Goal: Information Seeking & Learning: Compare options

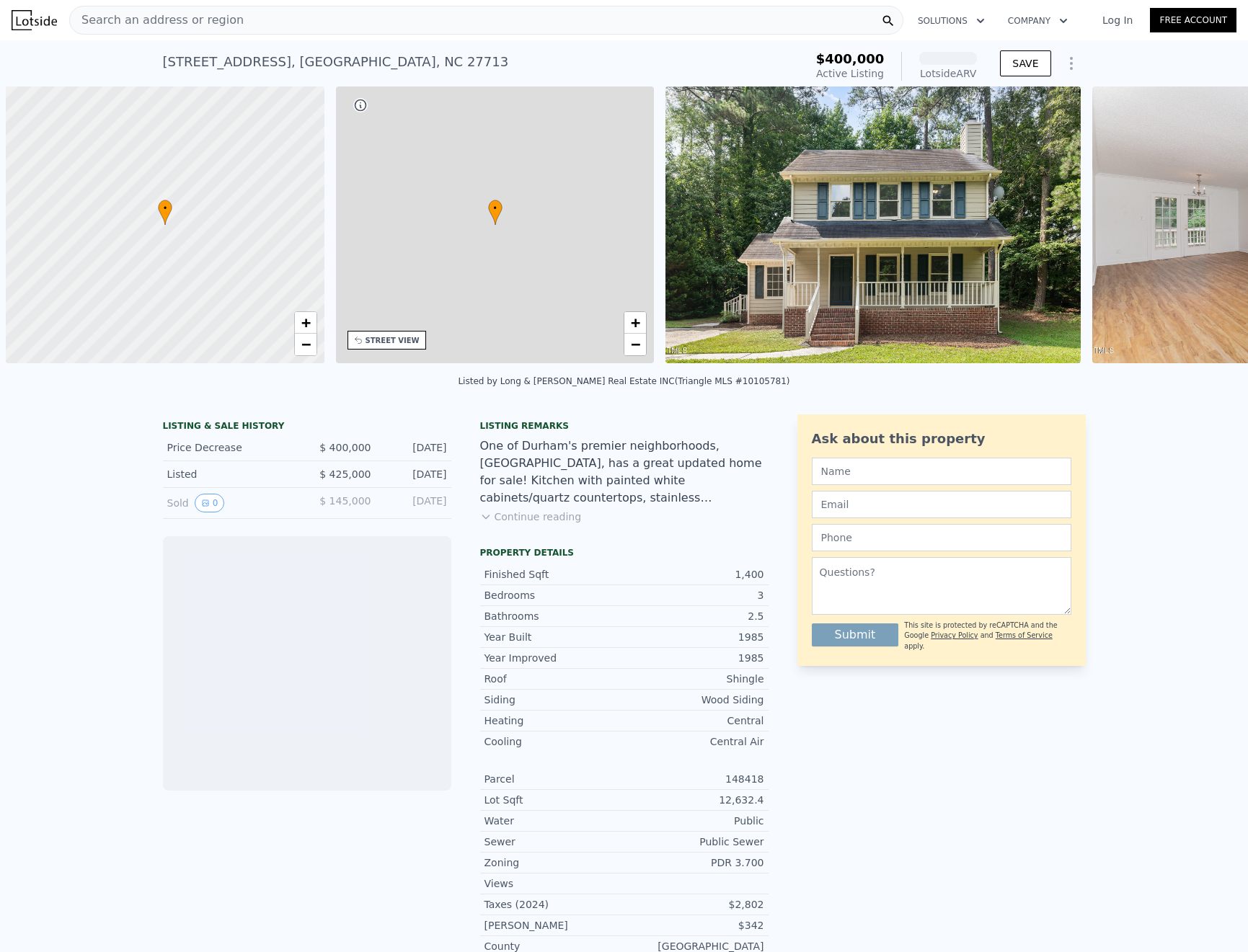
scroll to position [0, 6]
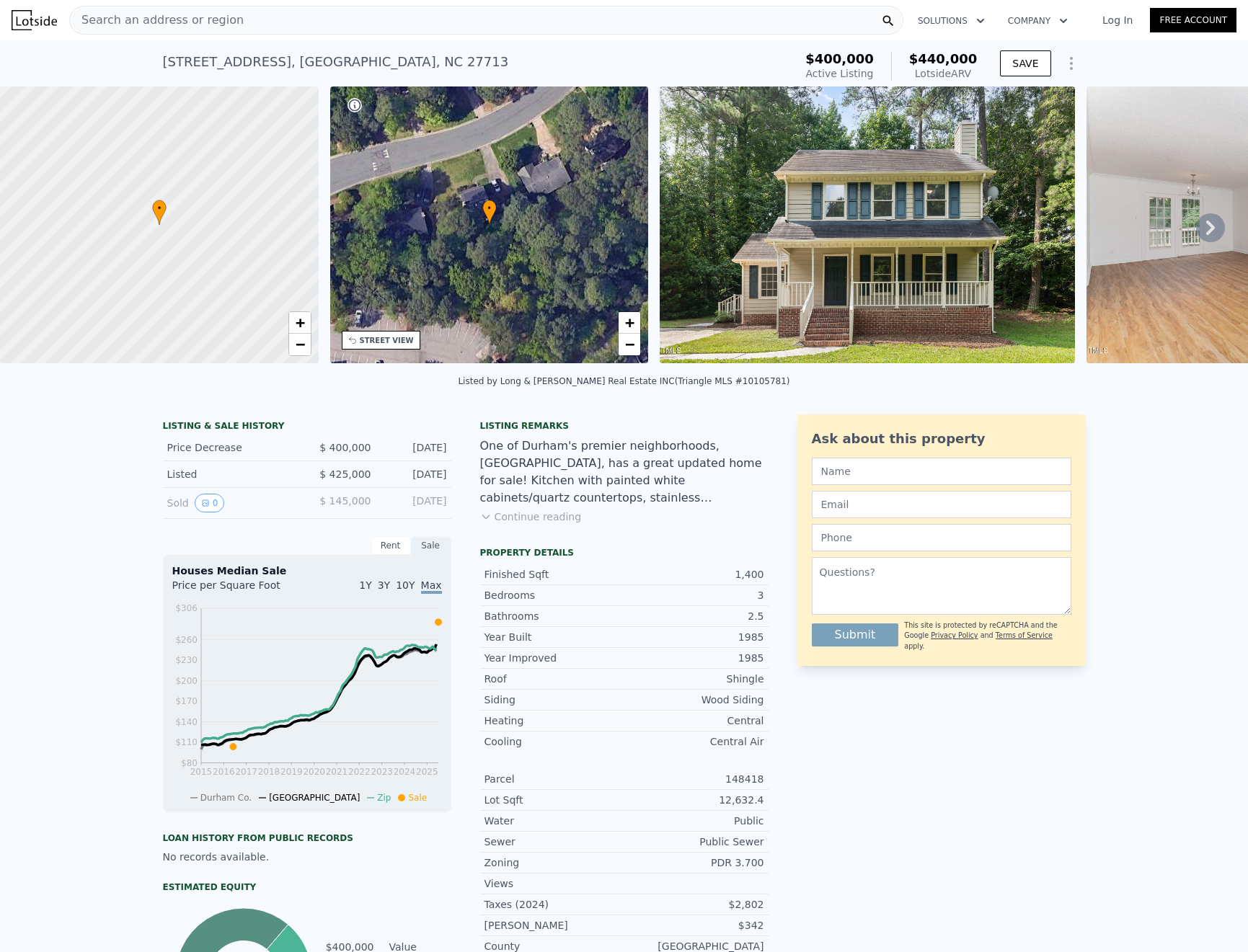
click at [539, 524] on button "Continue reading" at bounding box center [531, 517] width 101 height 15
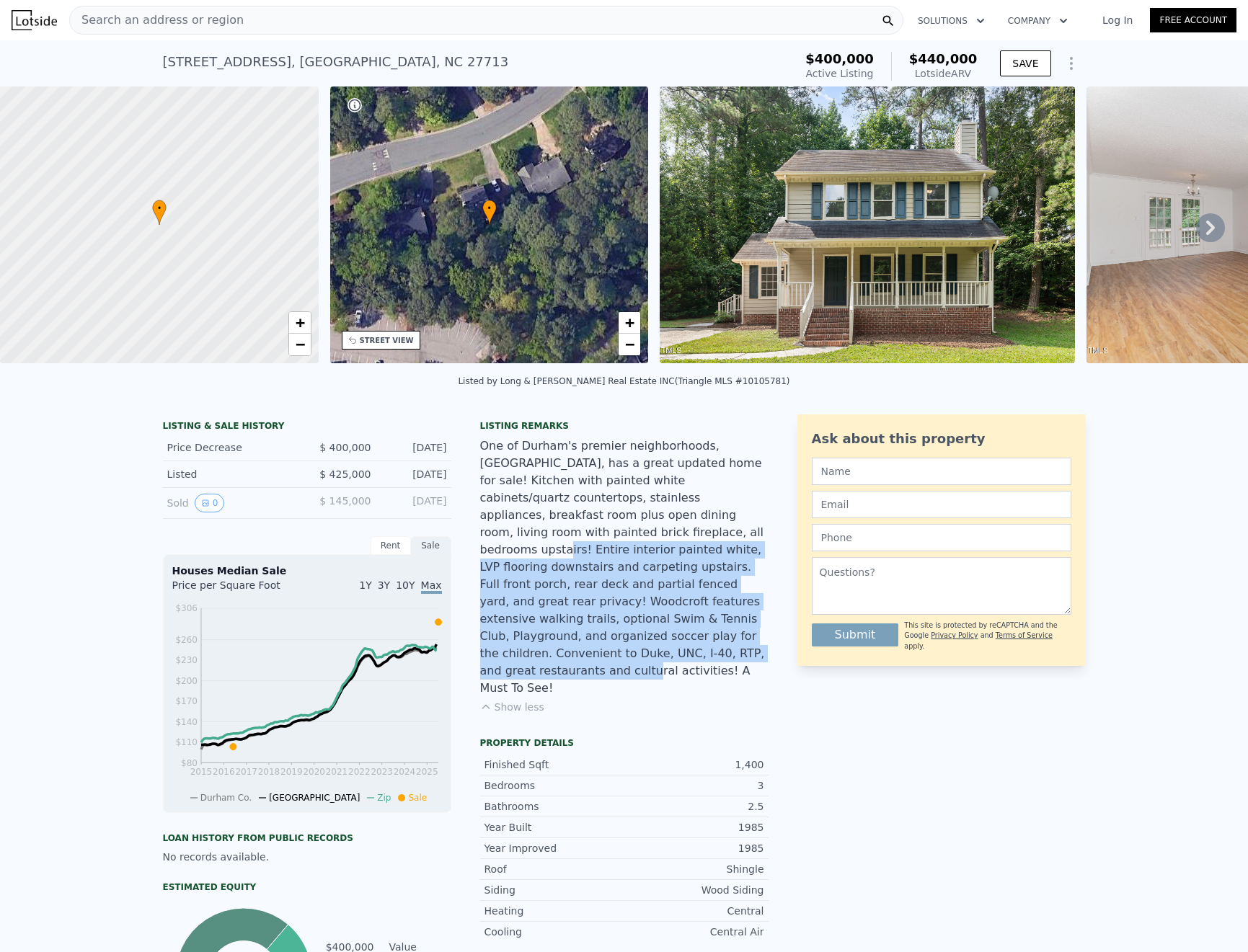
drag, startPoint x: 642, startPoint y: 525, endPoint x: 680, endPoint y: 631, distance: 112.6
click at [680, 631] on div "One of Durham's premier neighborhoods, [GEOGRAPHIC_DATA], has a great updated h…" at bounding box center [624, 567] width 288 height 259
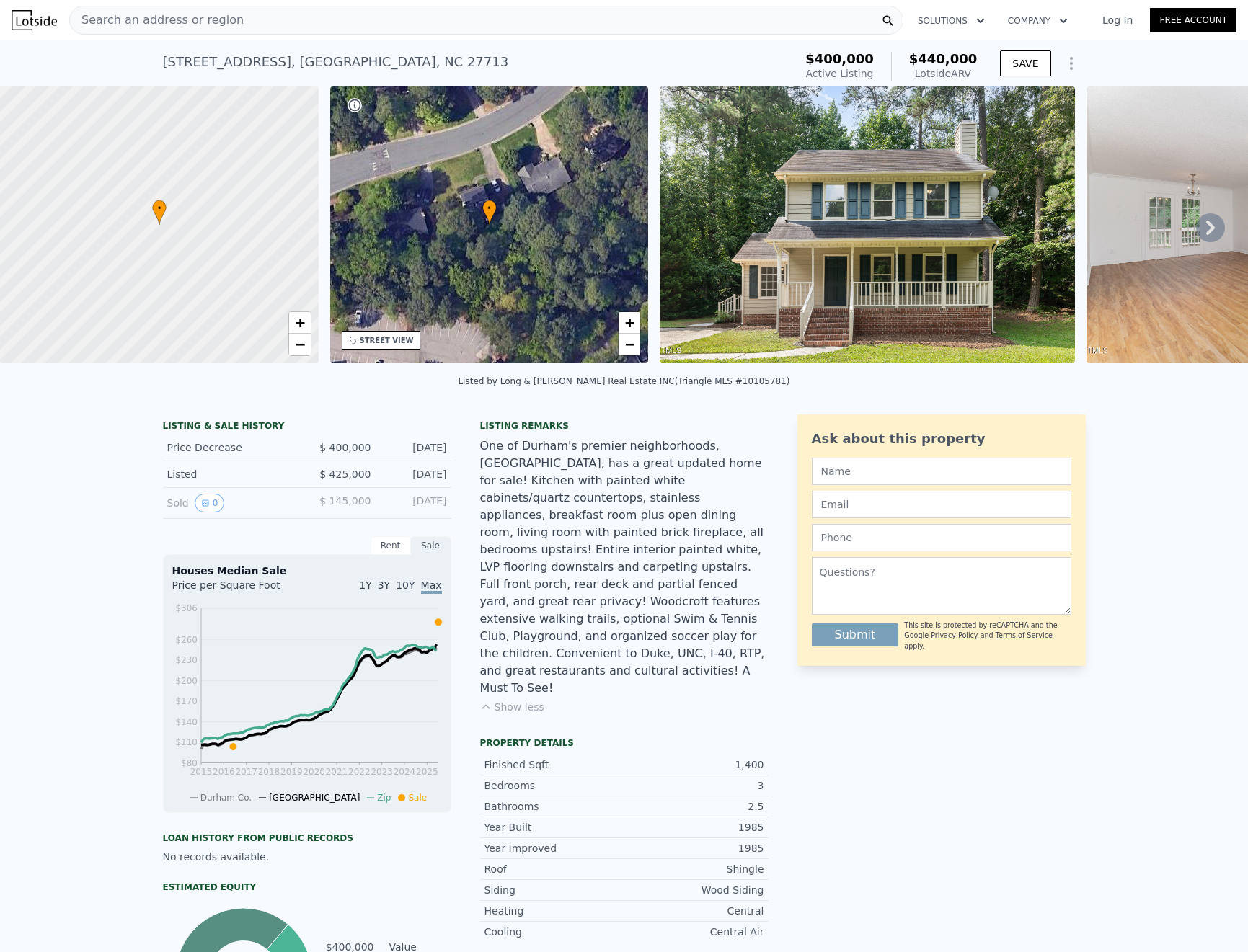
click at [657, 494] on div "One of Durham's premier neighborhoods, [GEOGRAPHIC_DATA], has a great updated h…" at bounding box center [624, 567] width 288 height 259
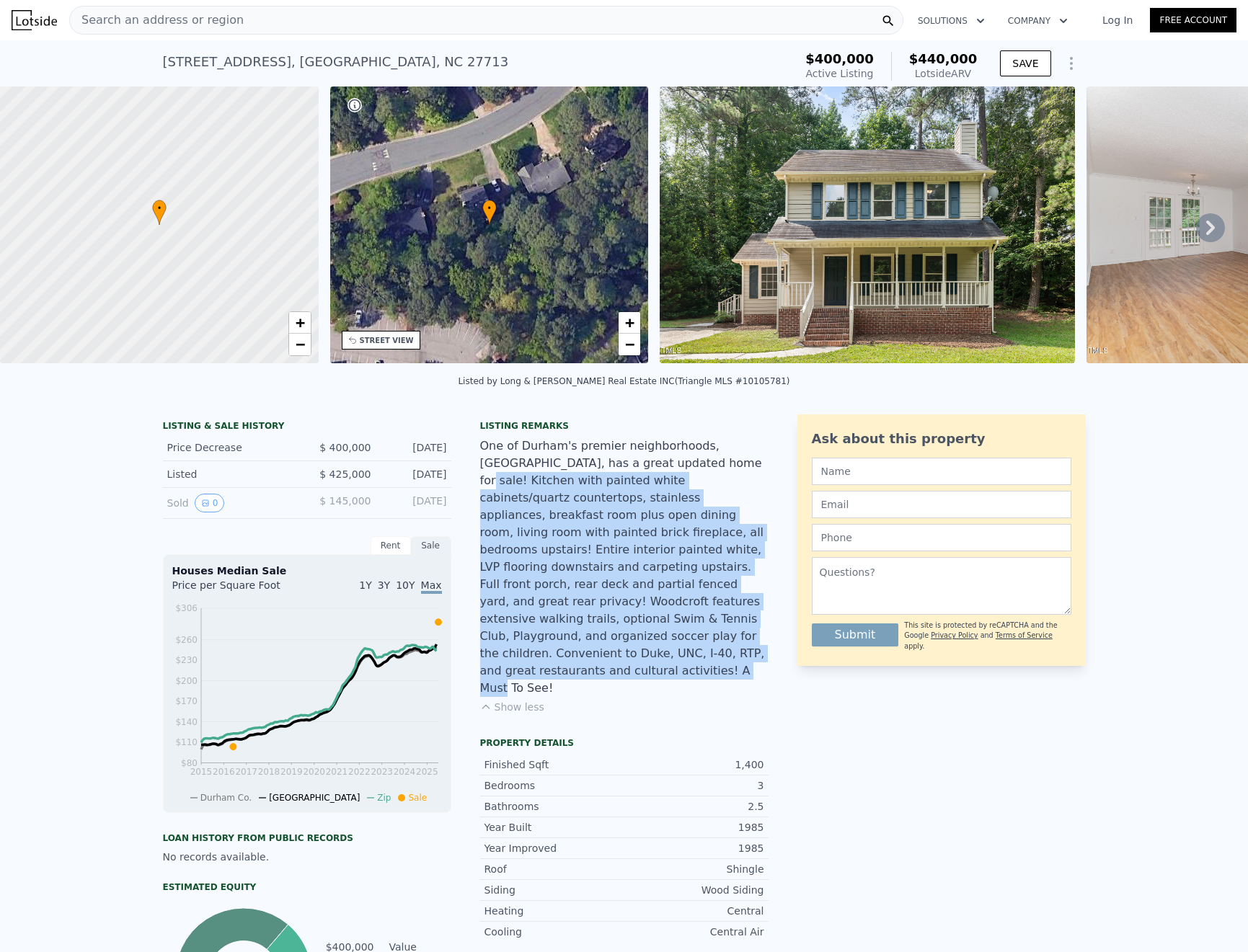
drag, startPoint x: 618, startPoint y: 474, endPoint x: 752, endPoint y: 646, distance: 218.0
click at [752, 646] on div "One of Durham's premier neighborhoods, [GEOGRAPHIC_DATA], has a great updated h…" at bounding box center [624, 567] width 288 height 259
click at [711, 654] on div "One of Durham's premier neighborhoods, [GEOGRAPHIC_DATA], has a great updated h…" at bounding box center [624, 567] width 288 height 259
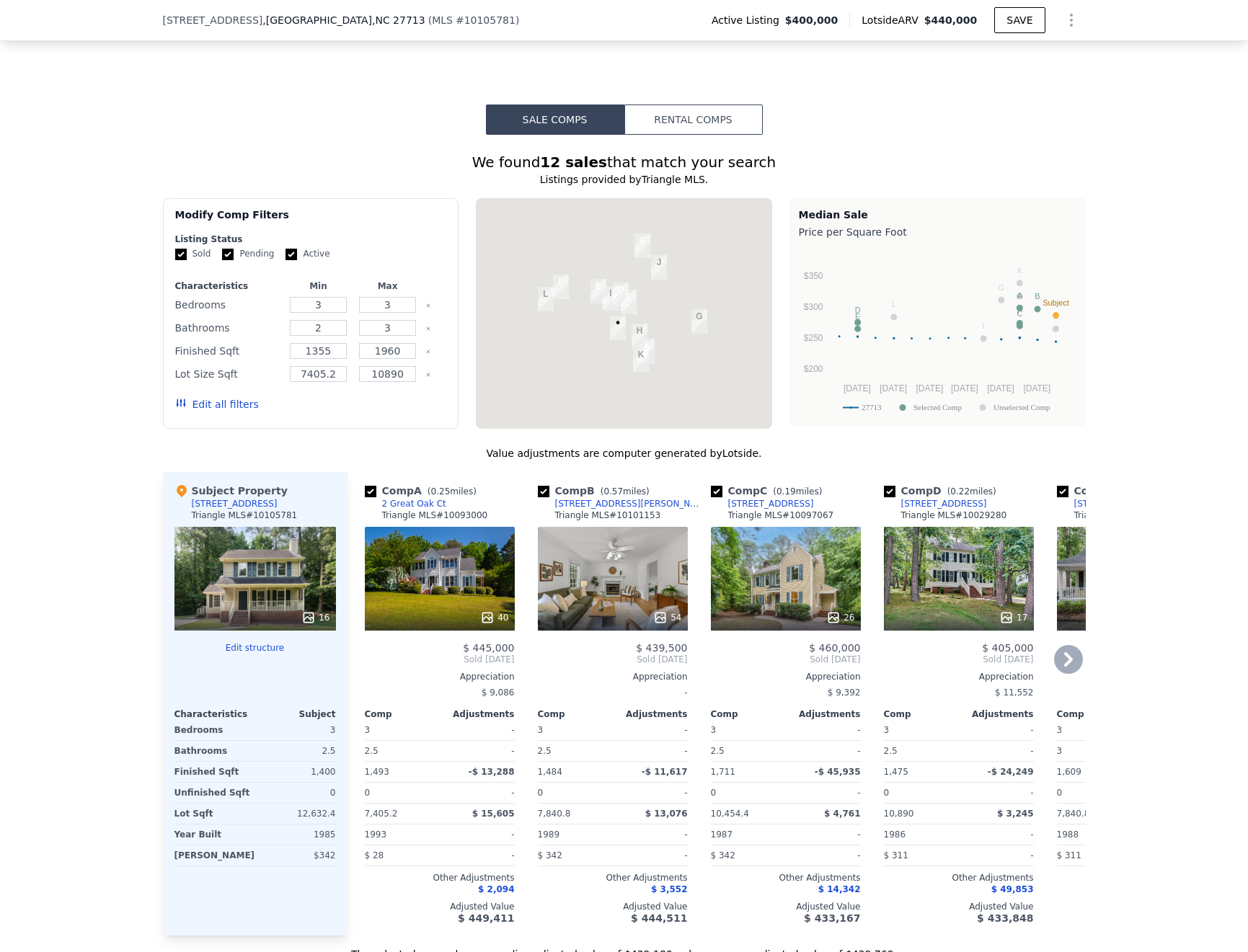
scroll to position [1437, 0]
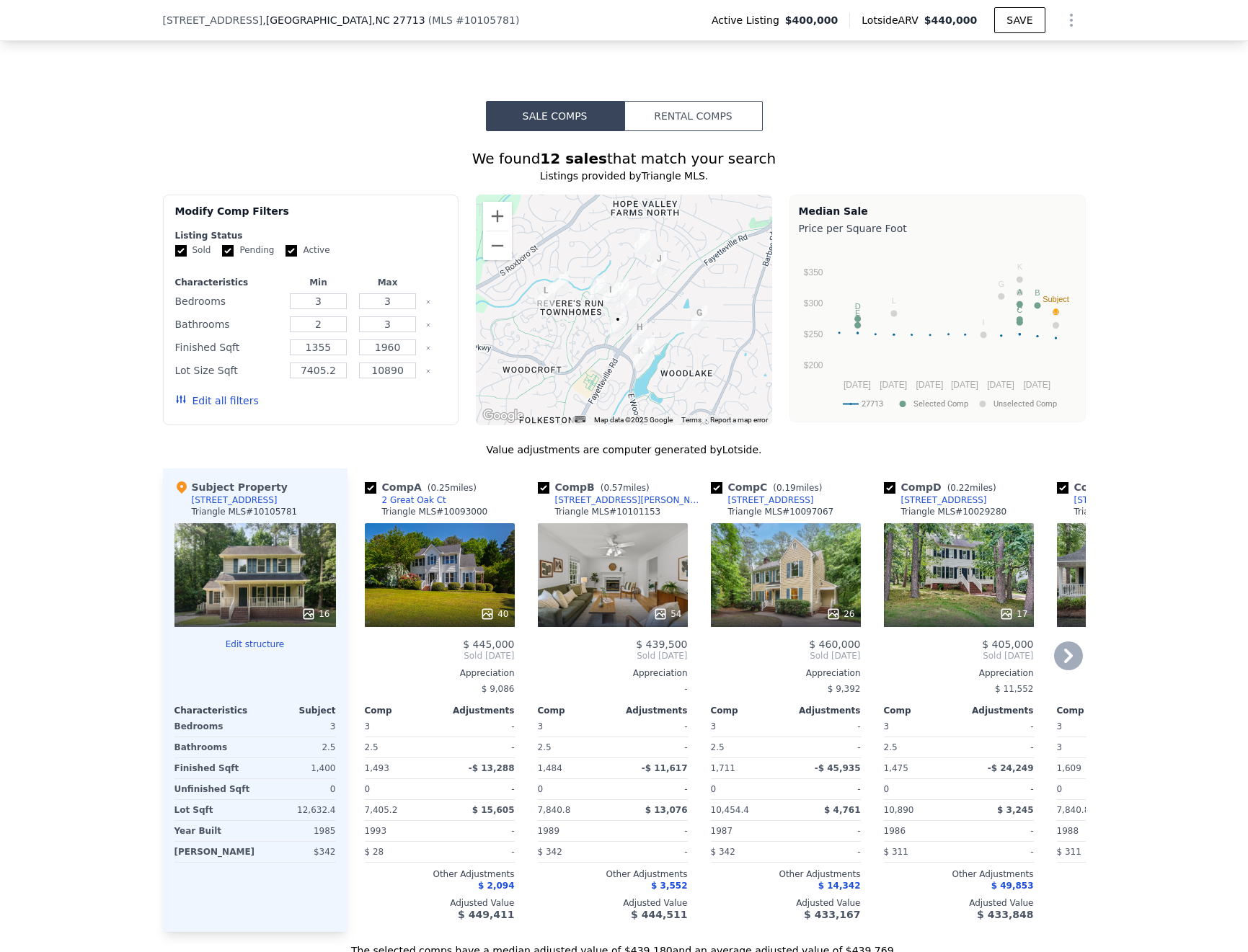
click at [442, 524] on div "40" at bounding box center [440, 575] width 150 height 104
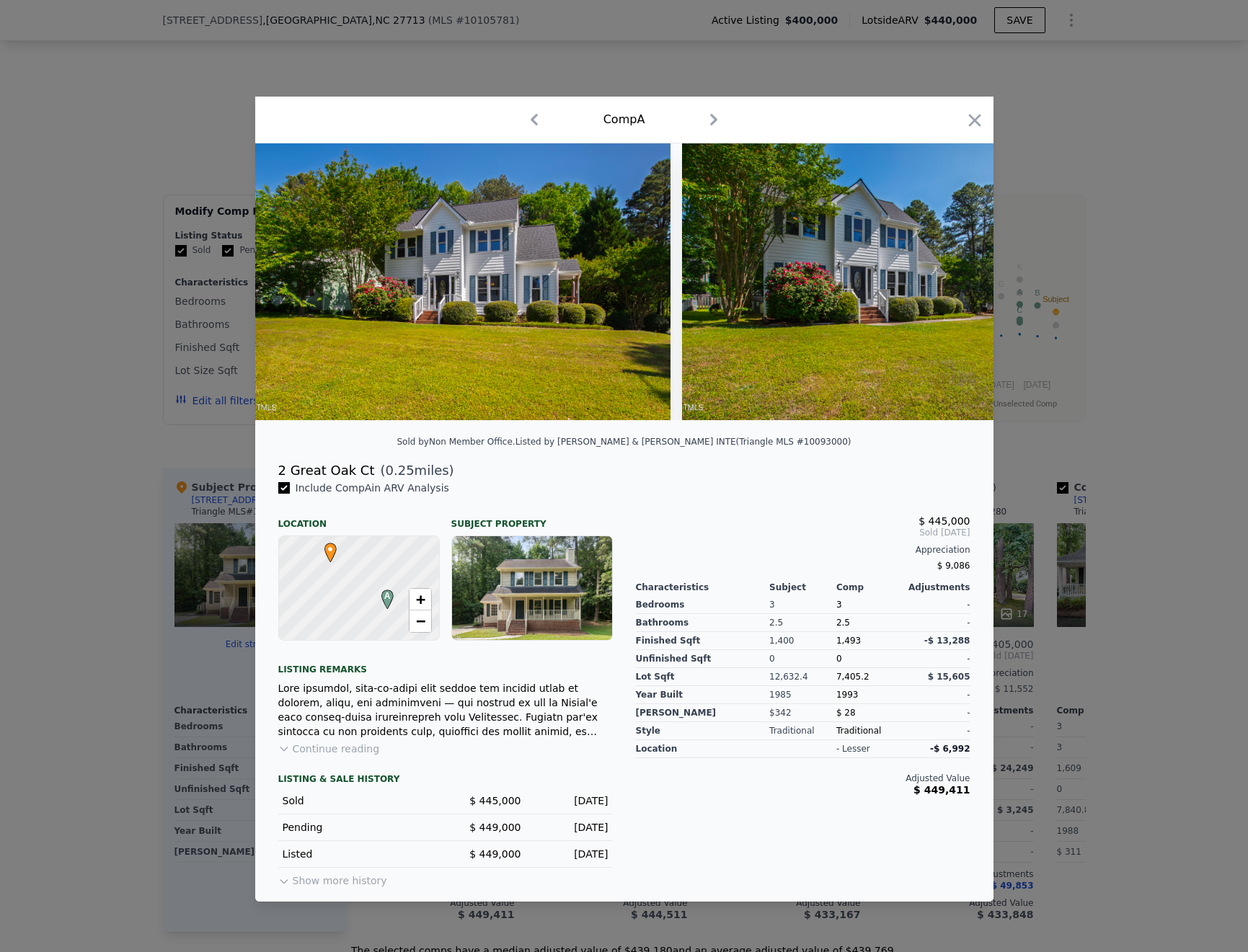
click at [350, 426] on div at bounding box center [624, 287] width 738 height 288
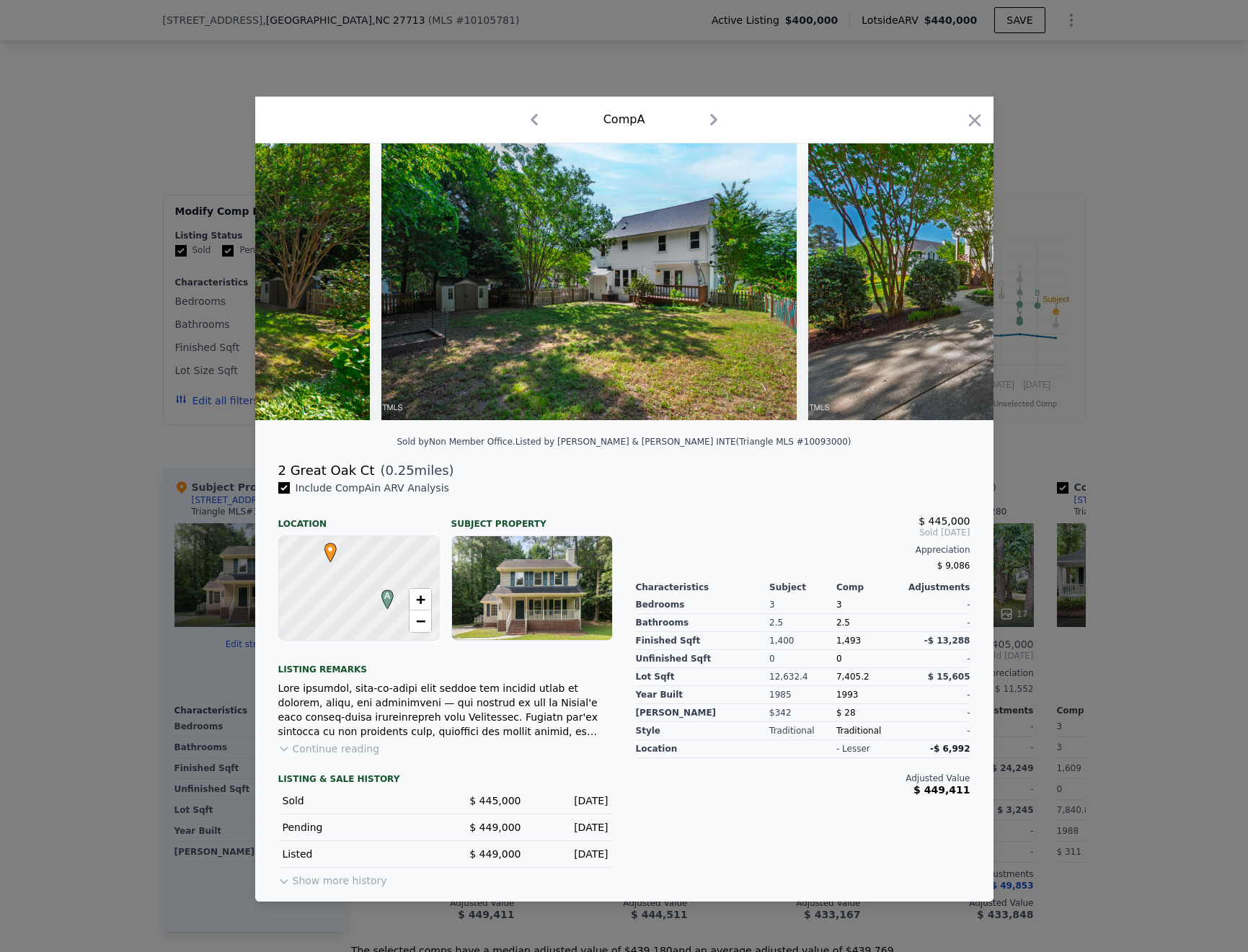
scroll to position [0, 15703]
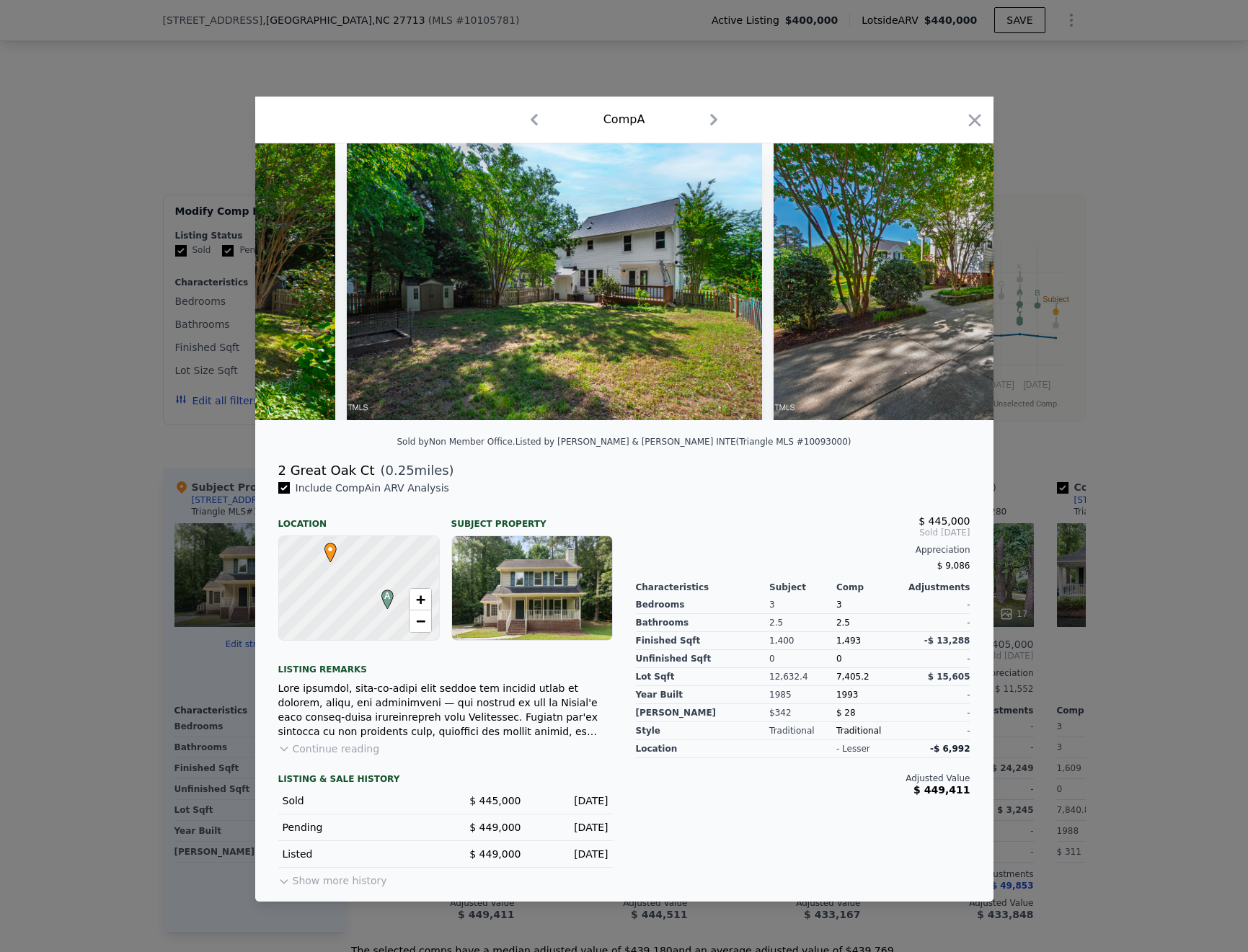
click at [1171, 542] on div at bounding box center [624, 476] width 1248 height 952
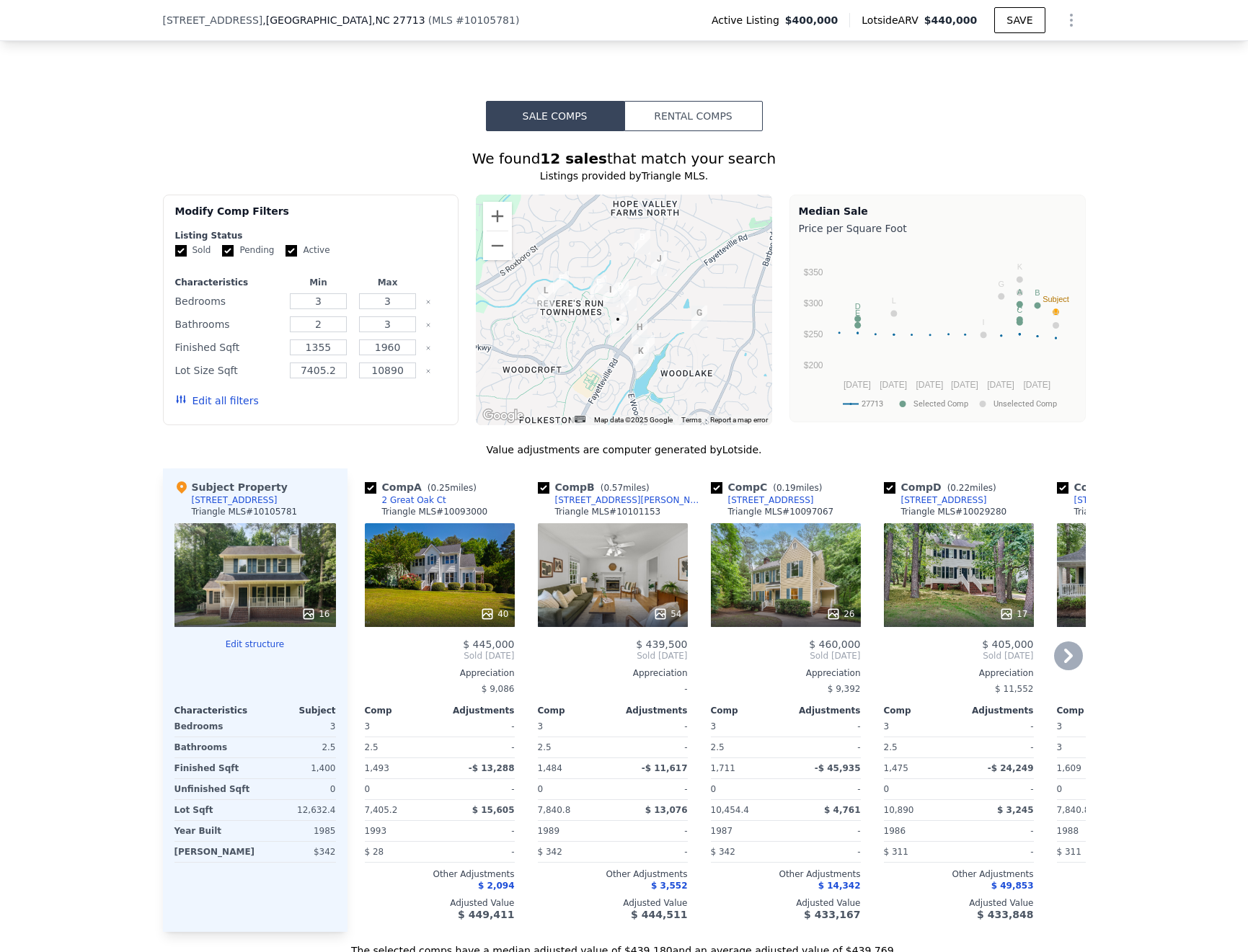
click at [599, 539] on div "54" at bounding box center [613, 575] width 150 height 104
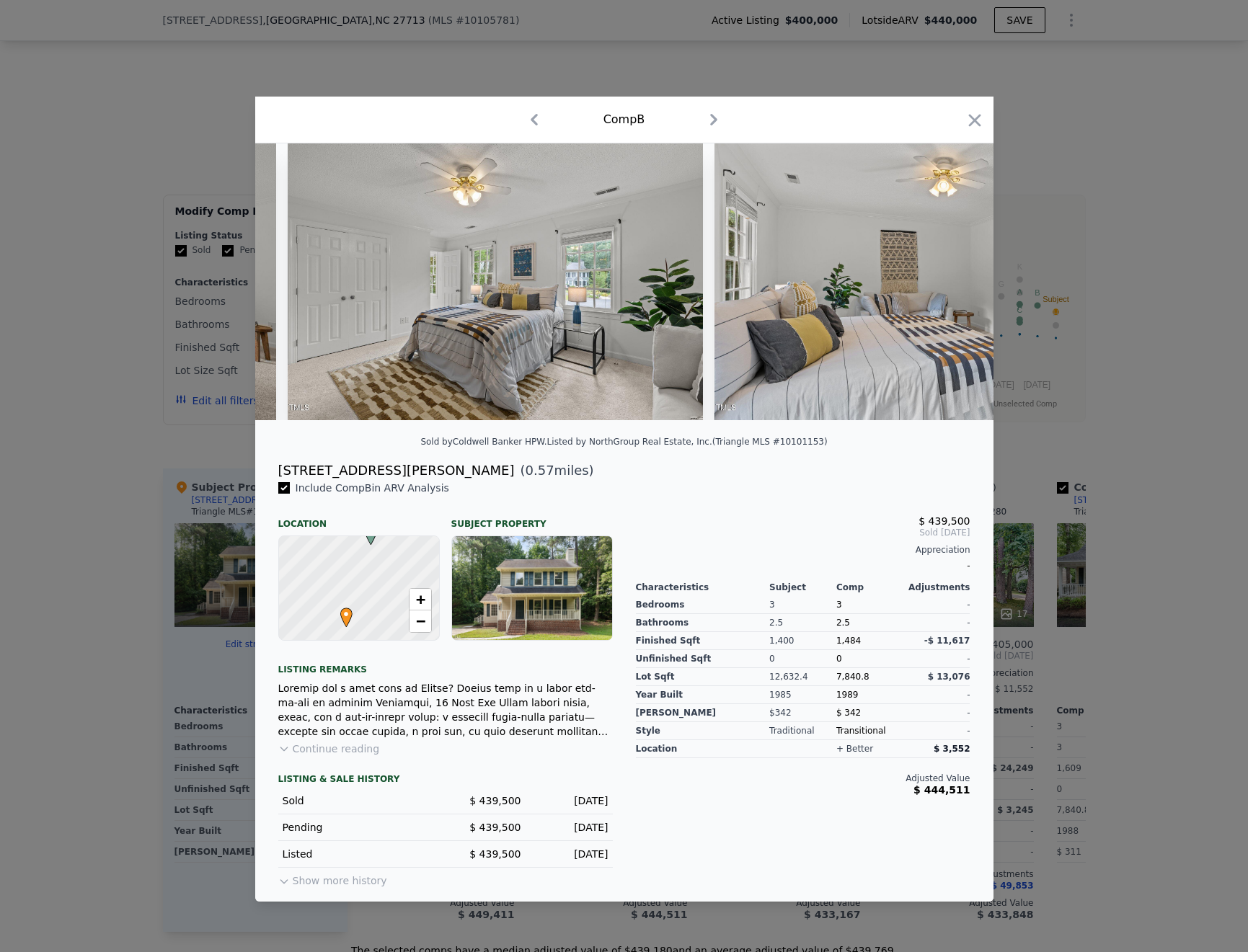
scroll to position [0, 7399]
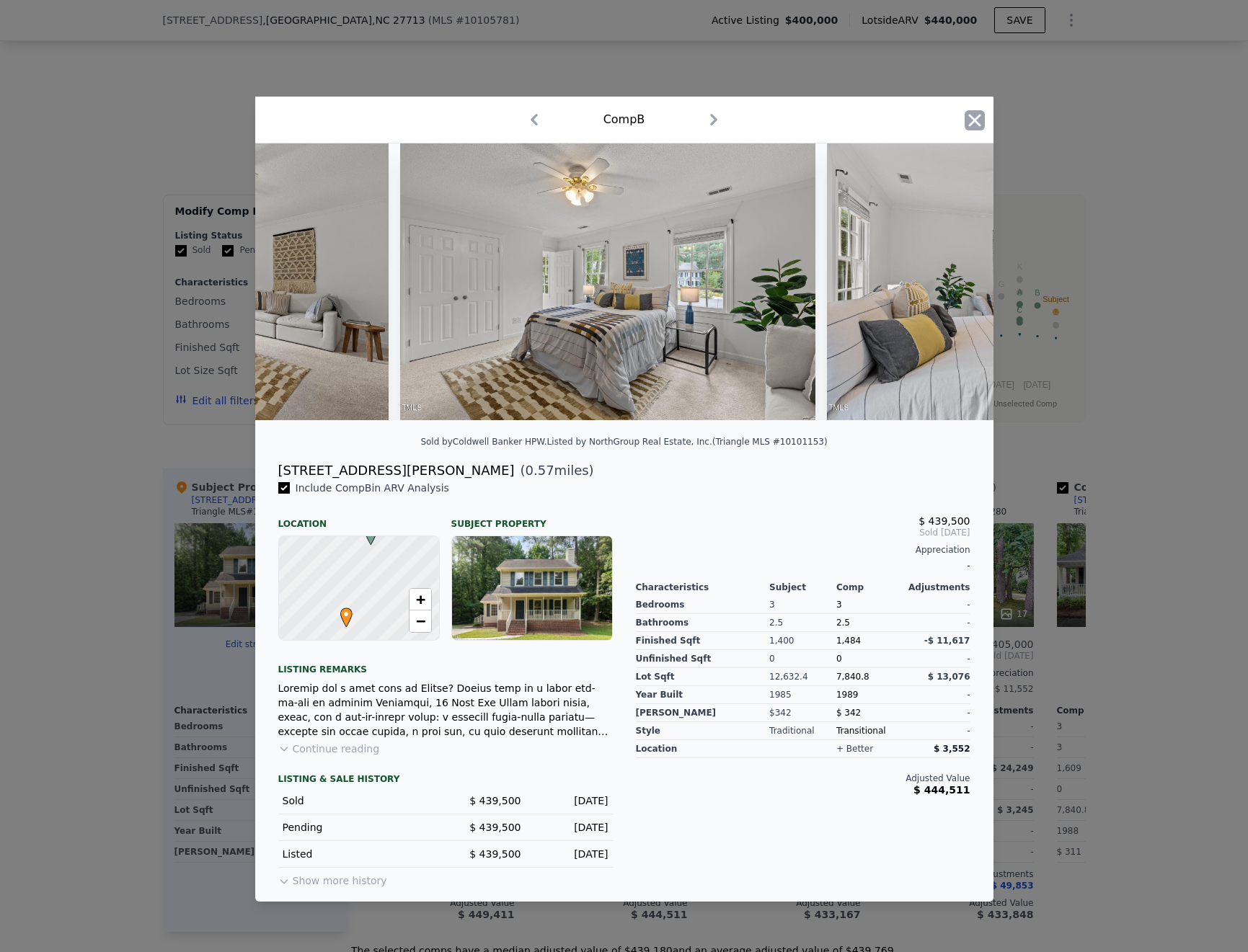
click at [979, 114] on icon "button" at bounding box center [975, 119] width 12 height 12
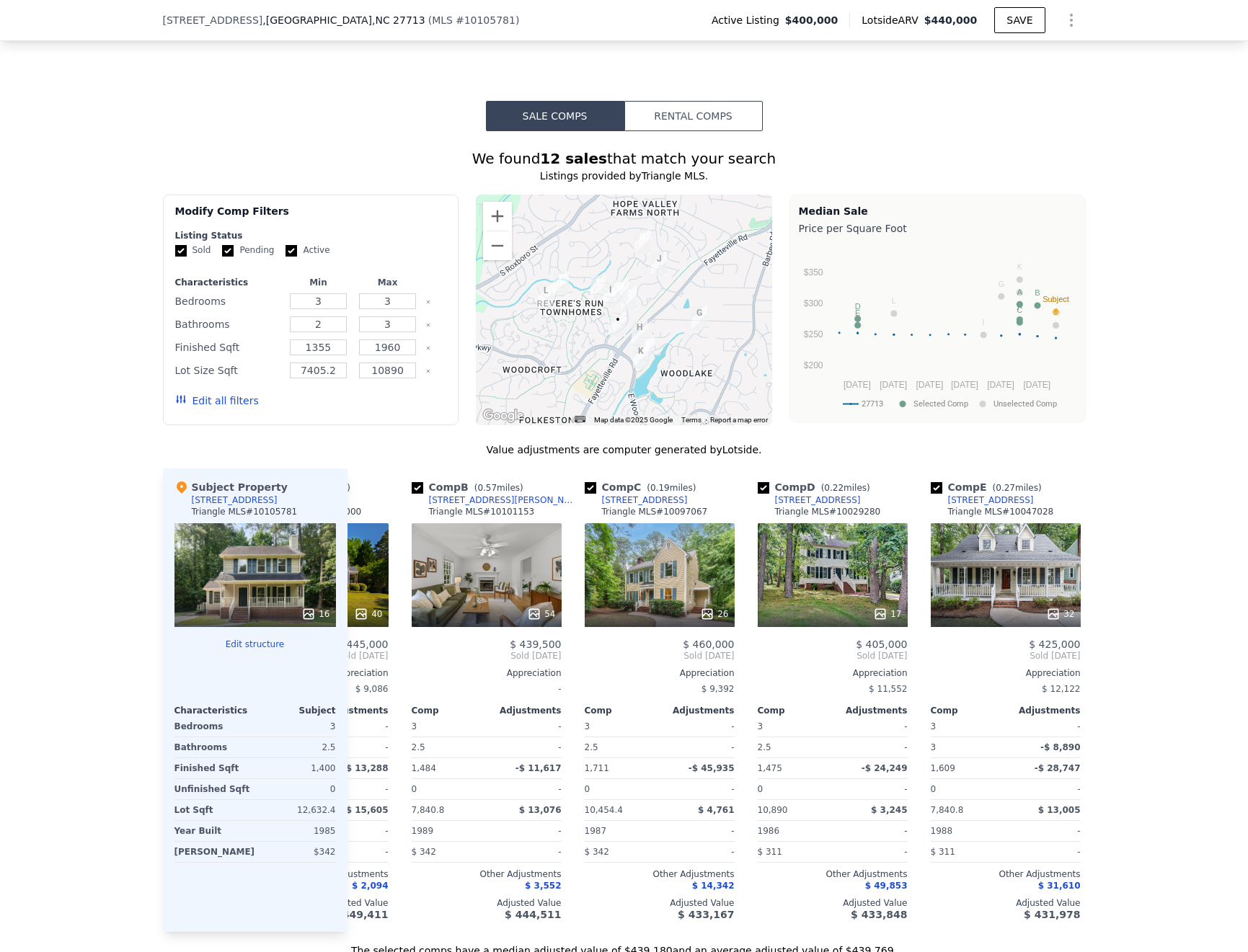
scroll to position [0, 146]
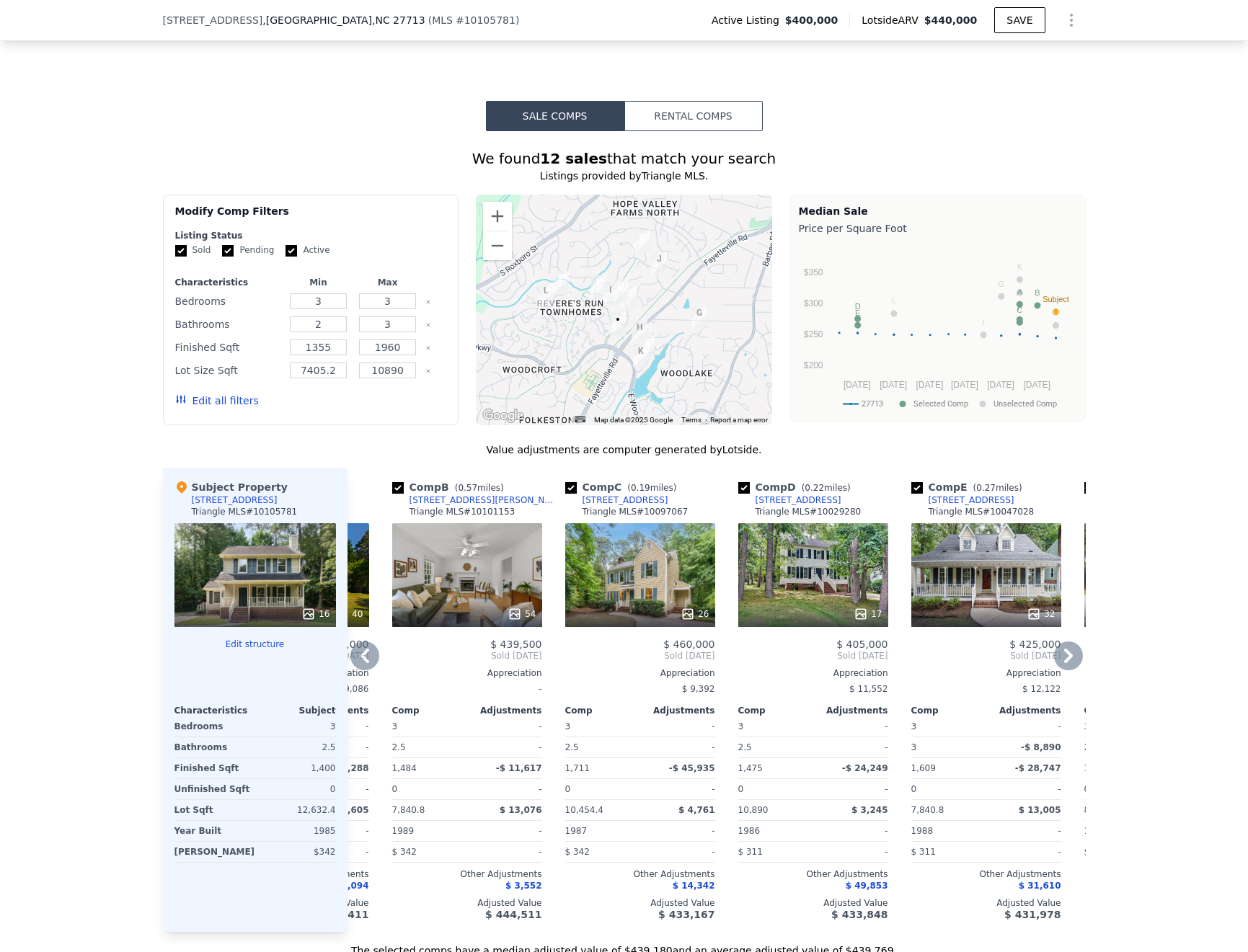
click at [795, 527] on div "17" at bounding box center [813, 575] width 150 height 104
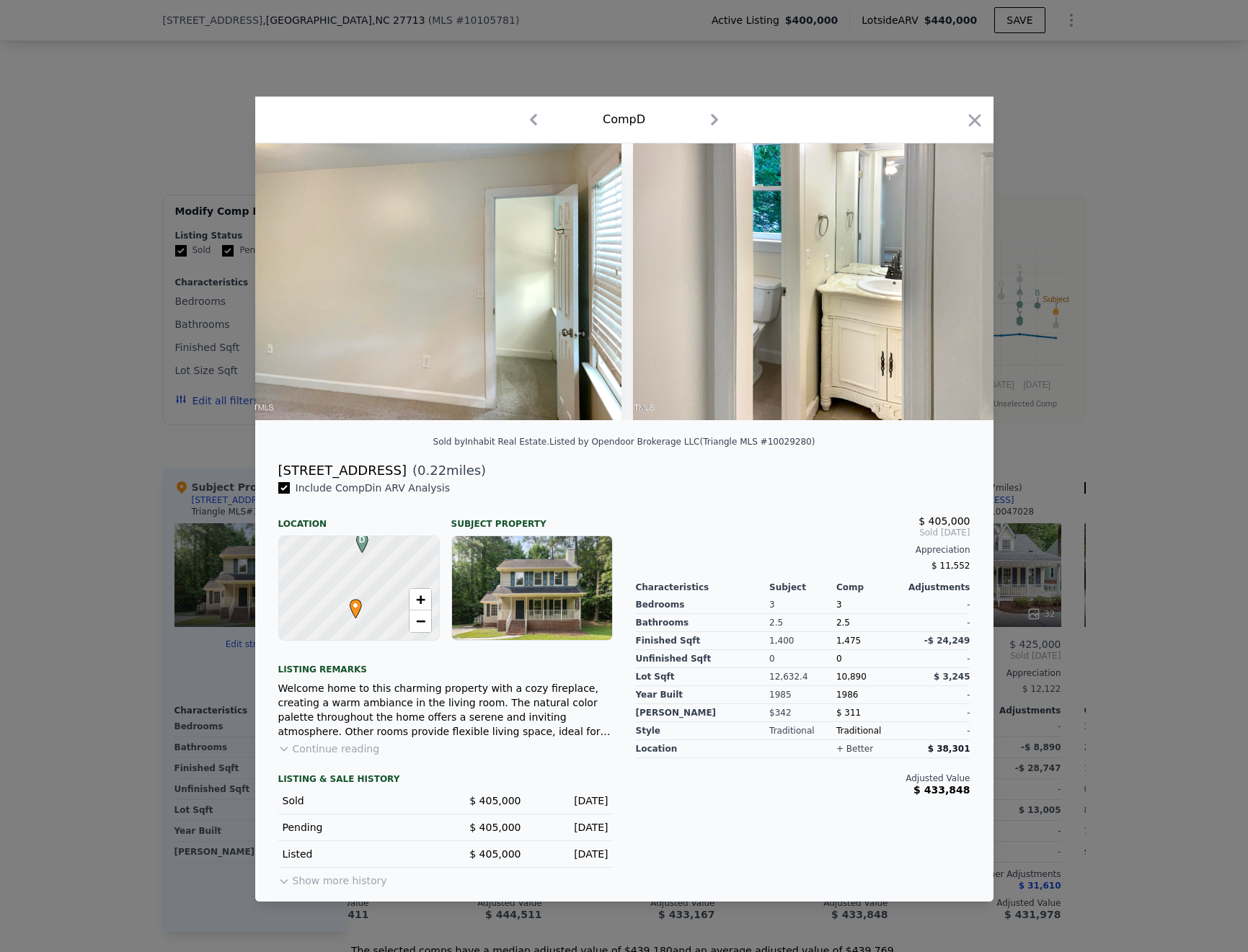
scroll to position [0, 5712]
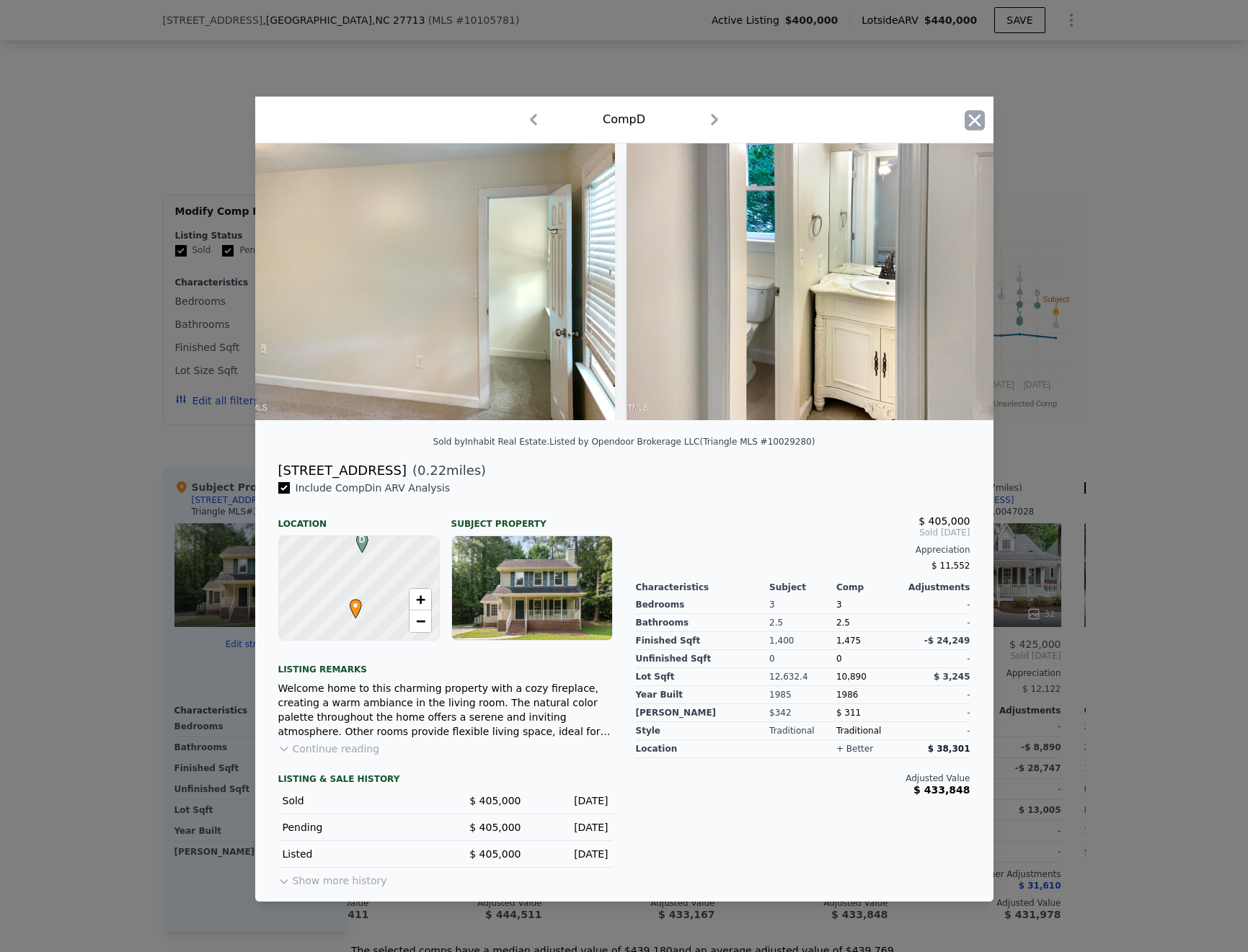
click at [967, 115] on icon "button" at bounding box center [975, 120] width 21 height 21
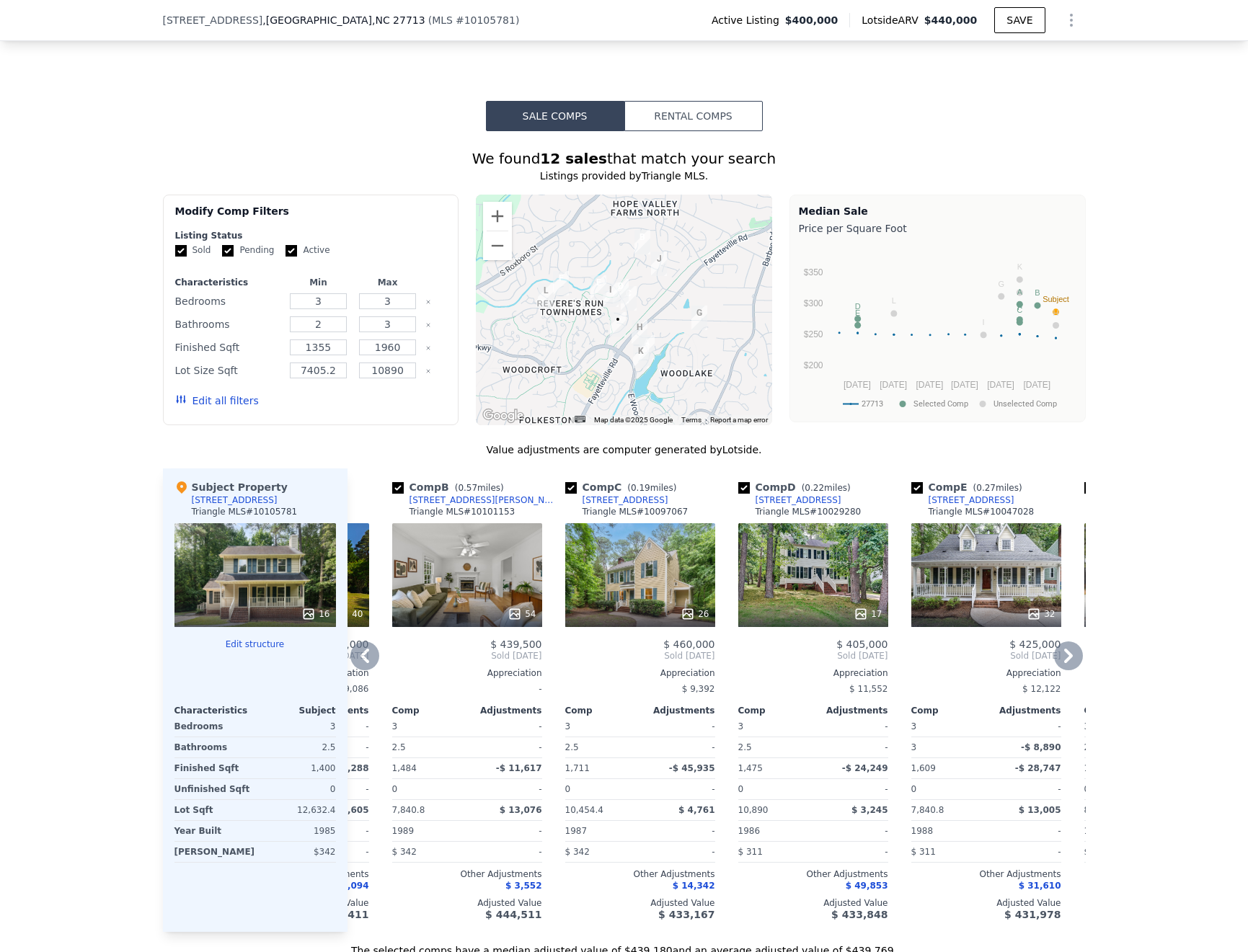
click at [965, 547] on div "32" at bounding box center [986, 575] width 150 height 104
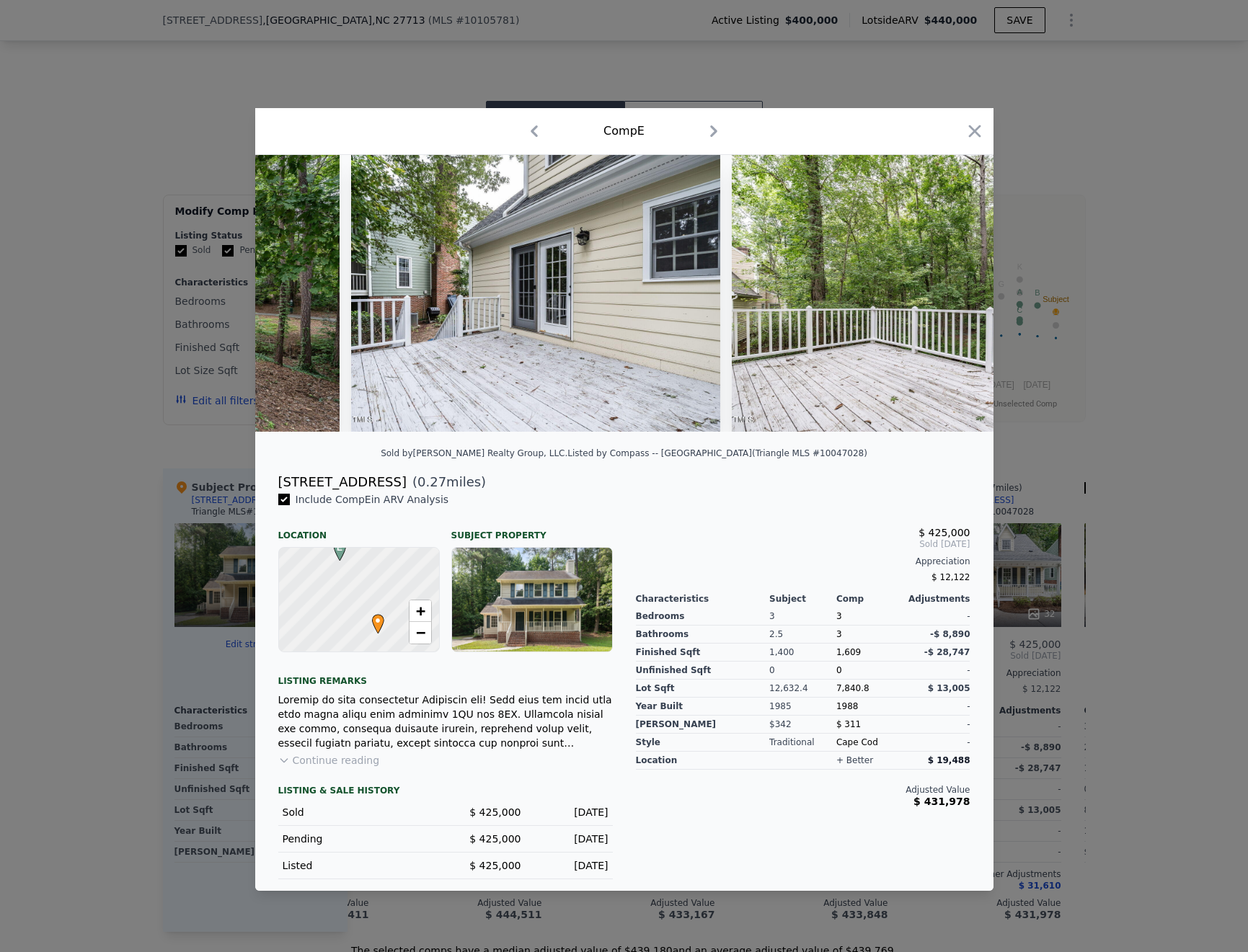
scroll to position [0, 11033]
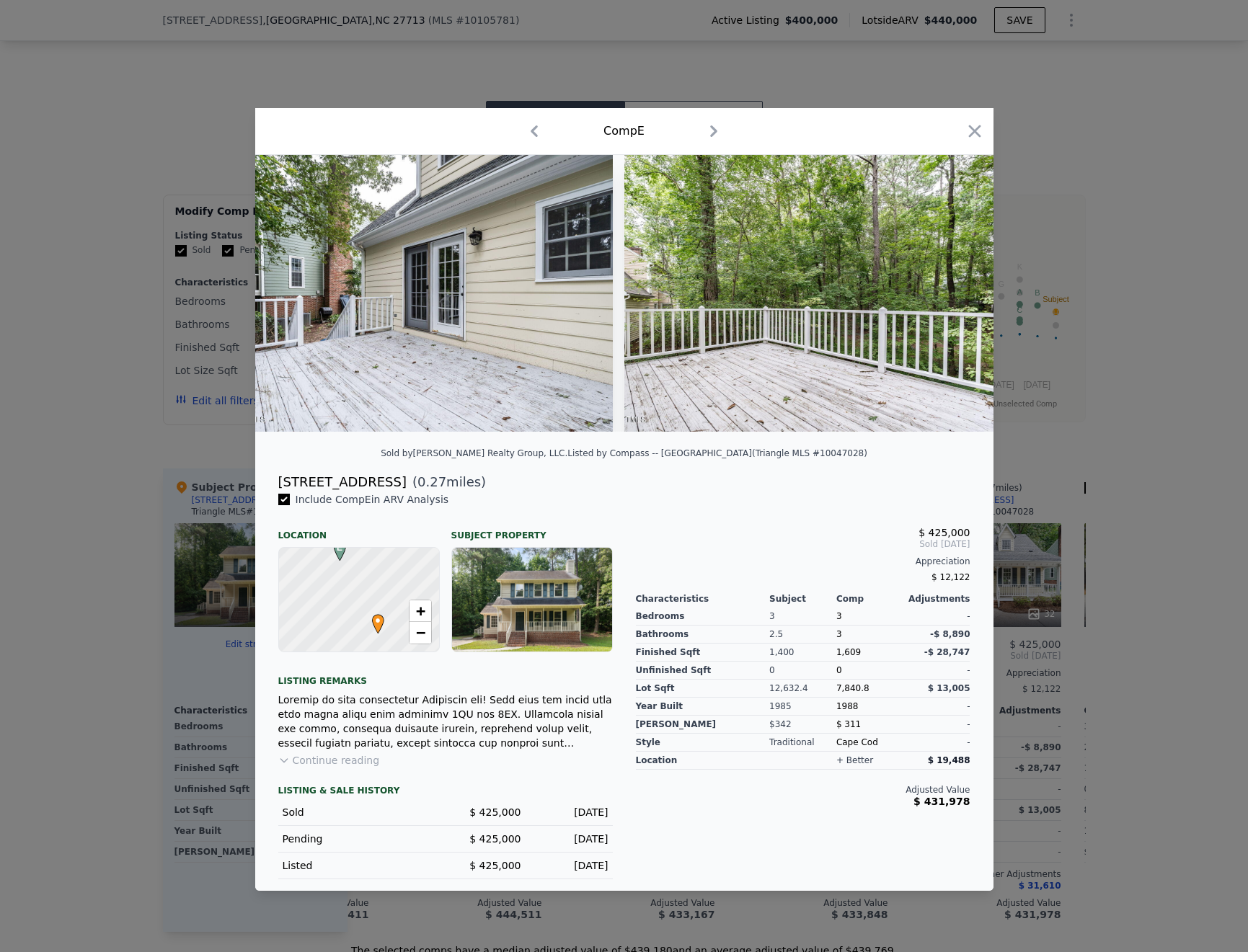
click at [1138, 477] on div at bounding box center [624, 476] width 1248 height 952
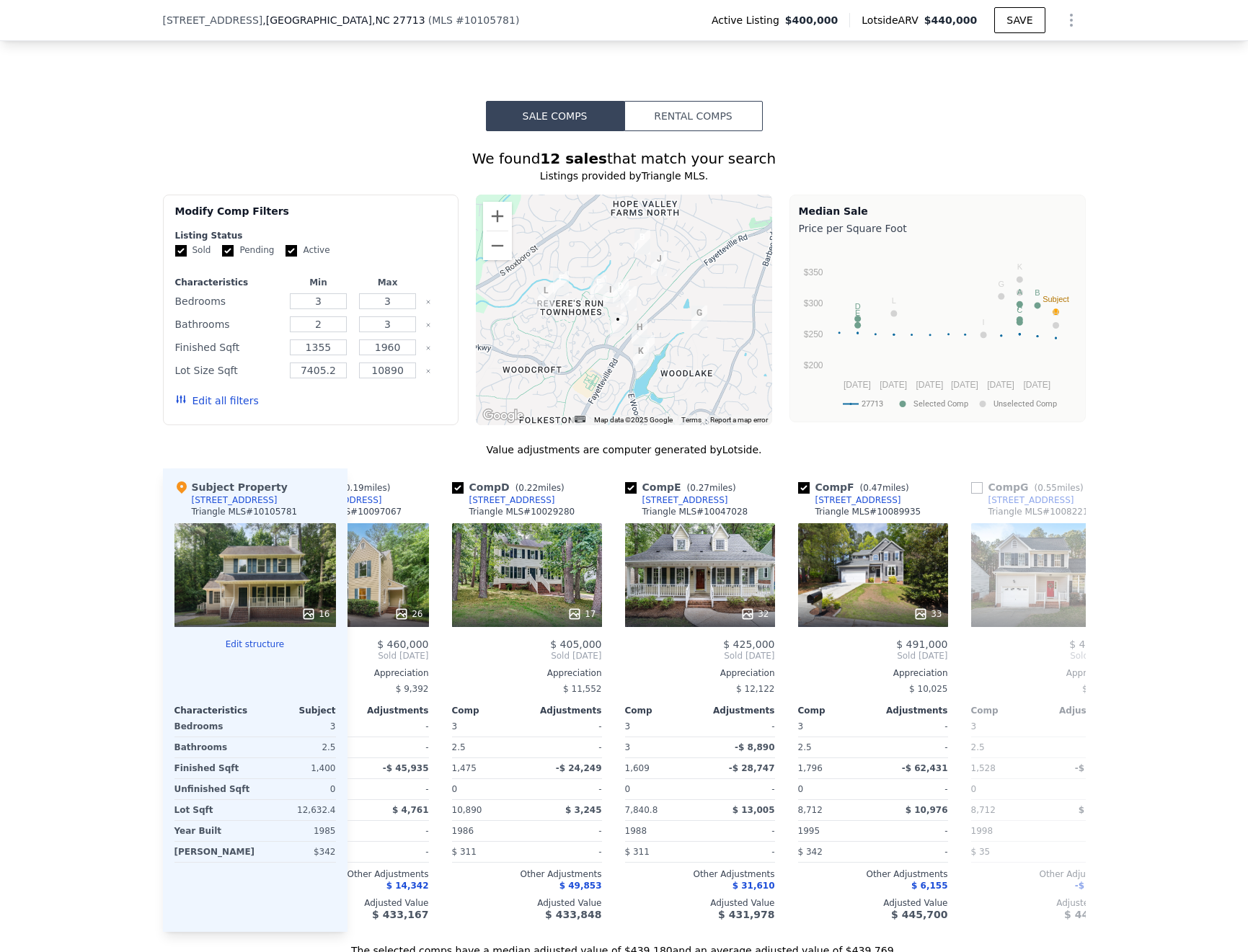
scroll to position [0, 449]
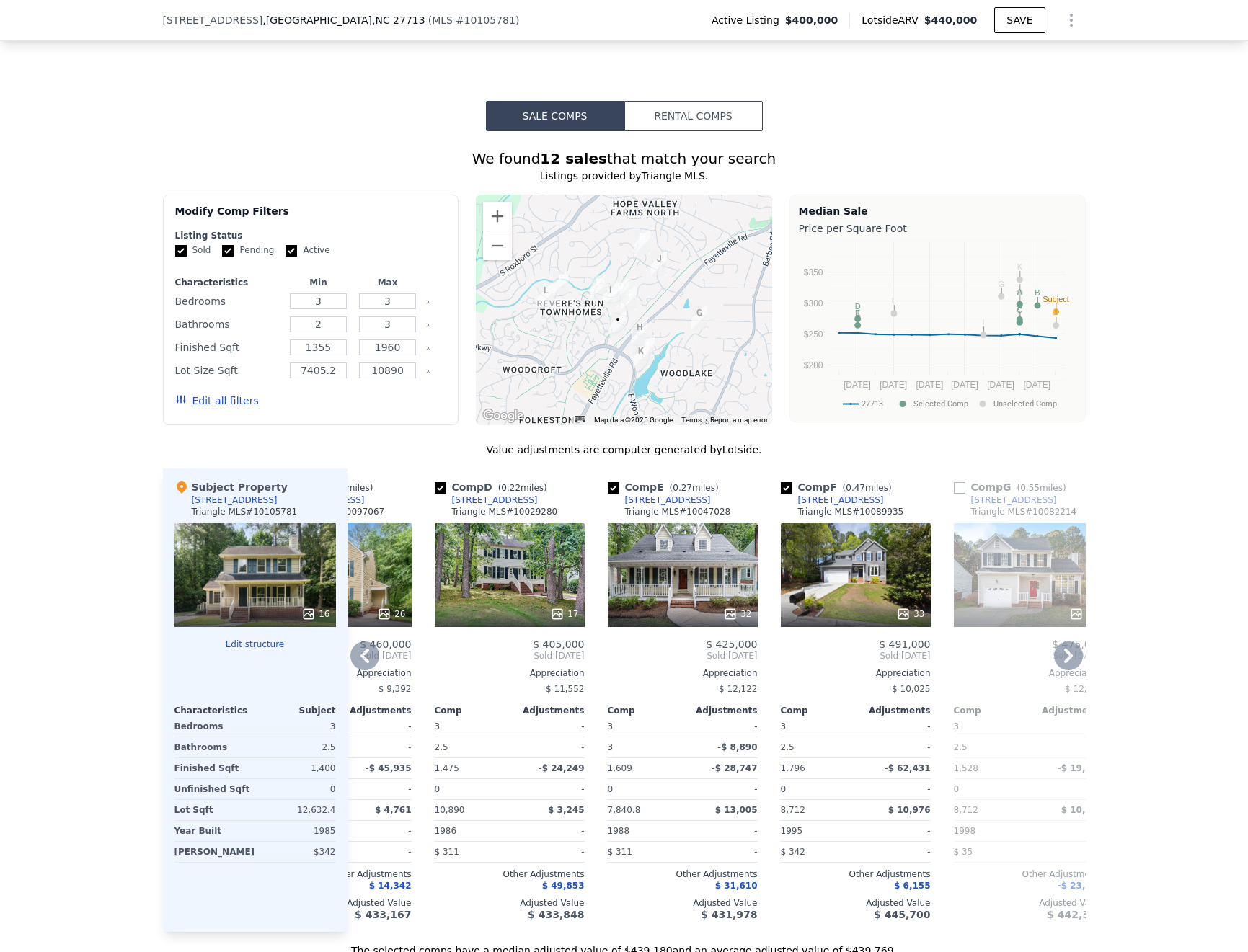
click at [855, 554] on div "33" at bounding box center [856, 575] width 150 height 104
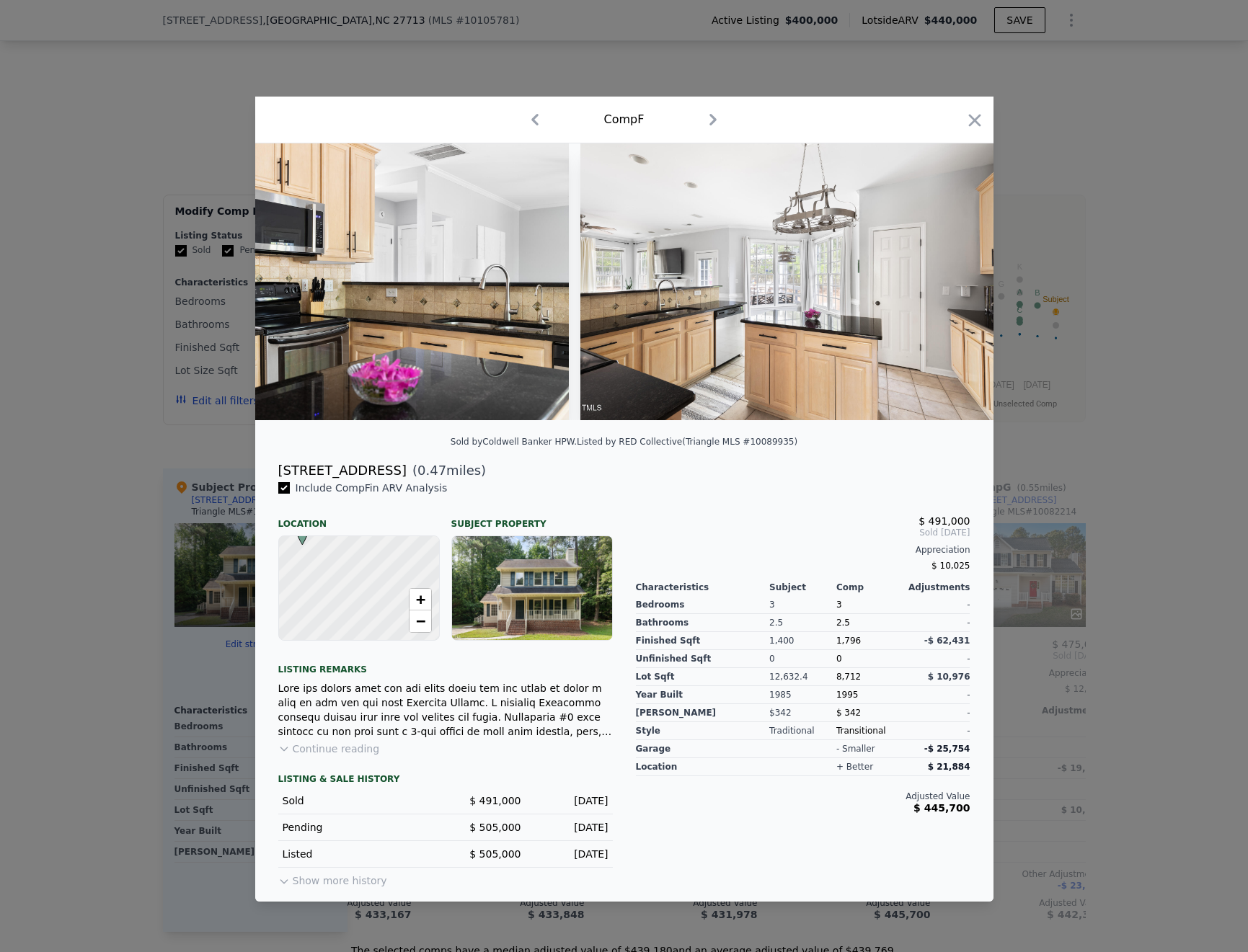
scroll to position [0, 3549]
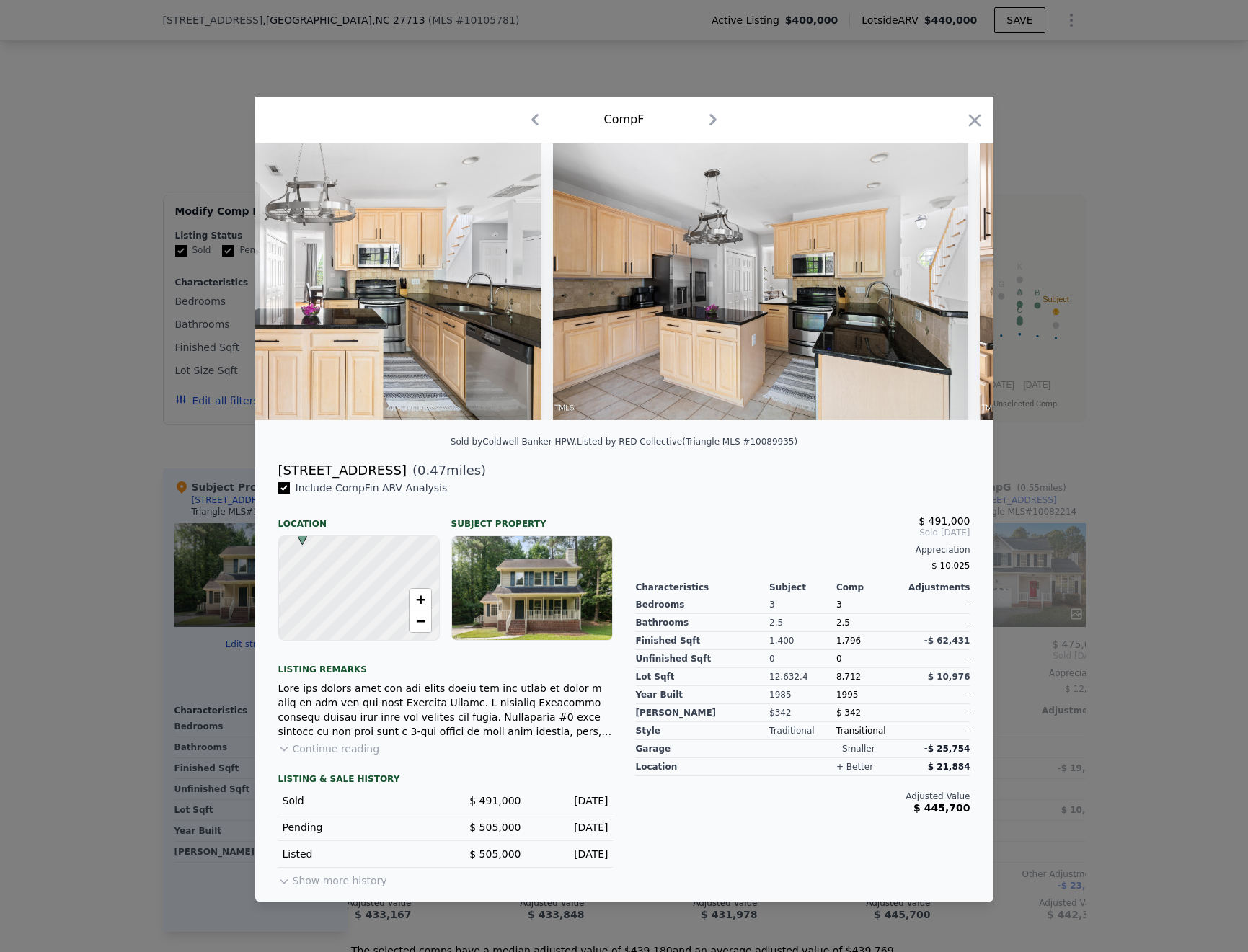
click at [456, 491] on div "Include Comp F in ARV Analysis" at bounding box center [446, 488] width 334 height 15
click at [975, 114] on icon "button" at bounding box center [975, 119] width 12 height 12
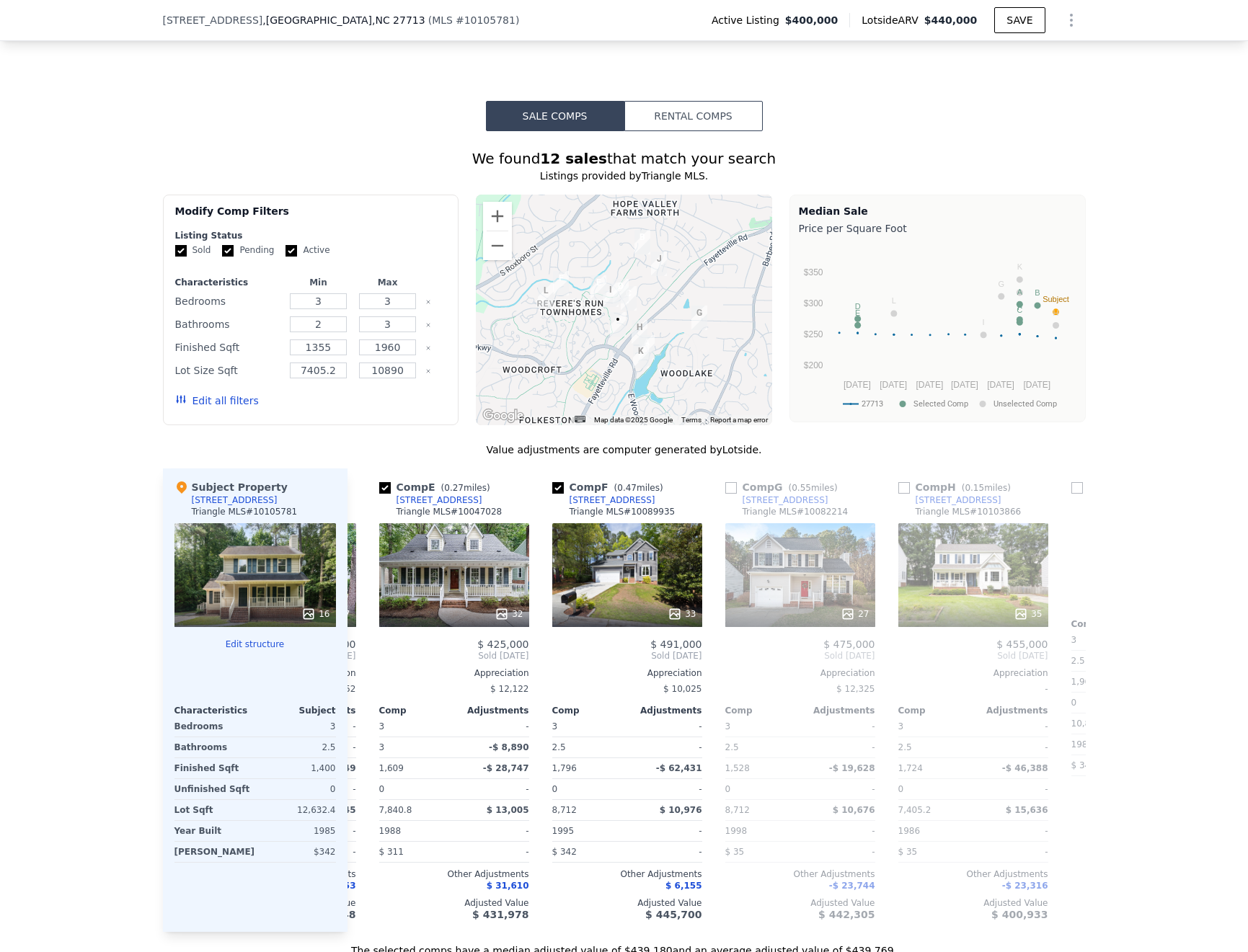
scroll to position [0, 699]
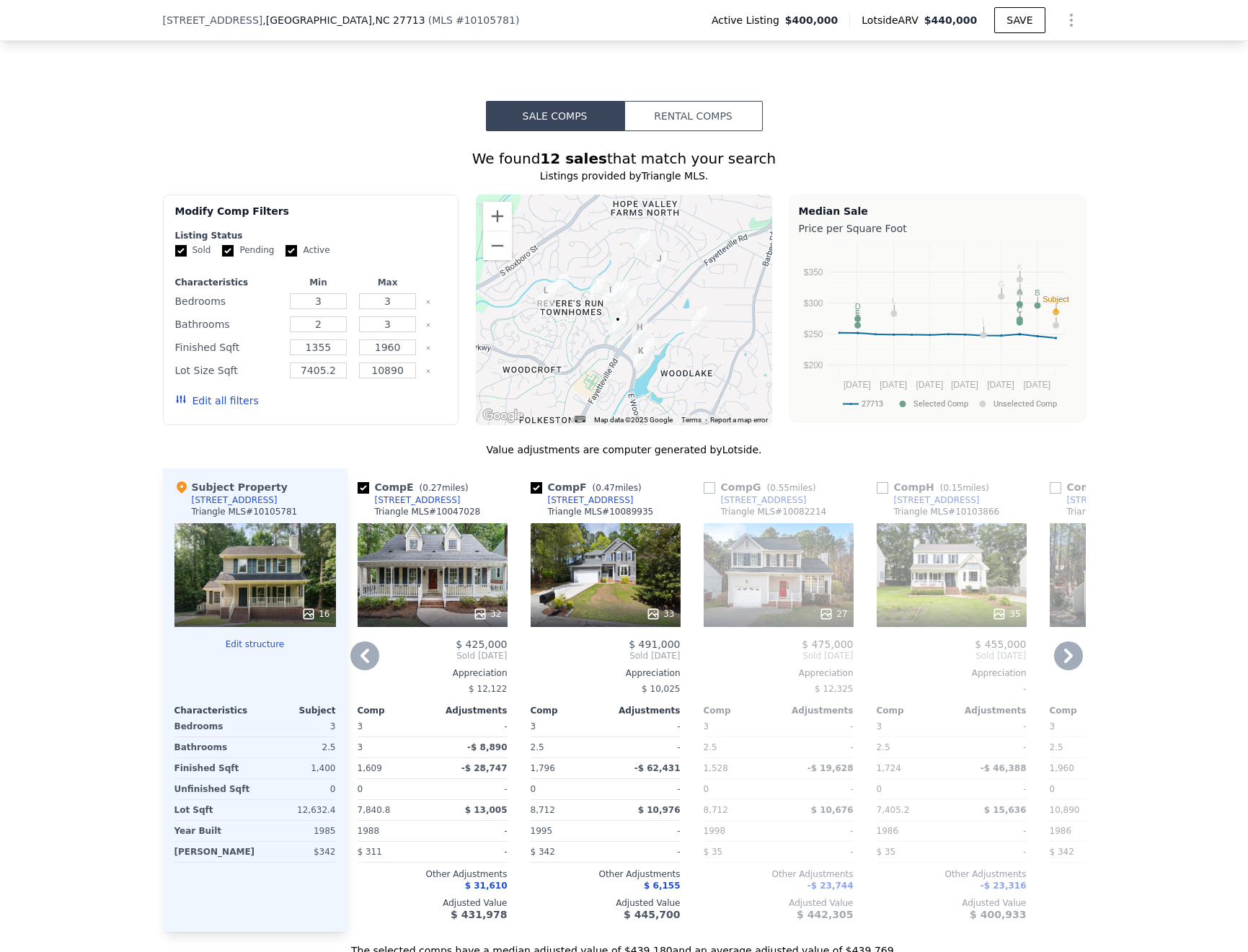
click at [798, 525] on div "27" at bounding box center [778, 575] width 150 height 104
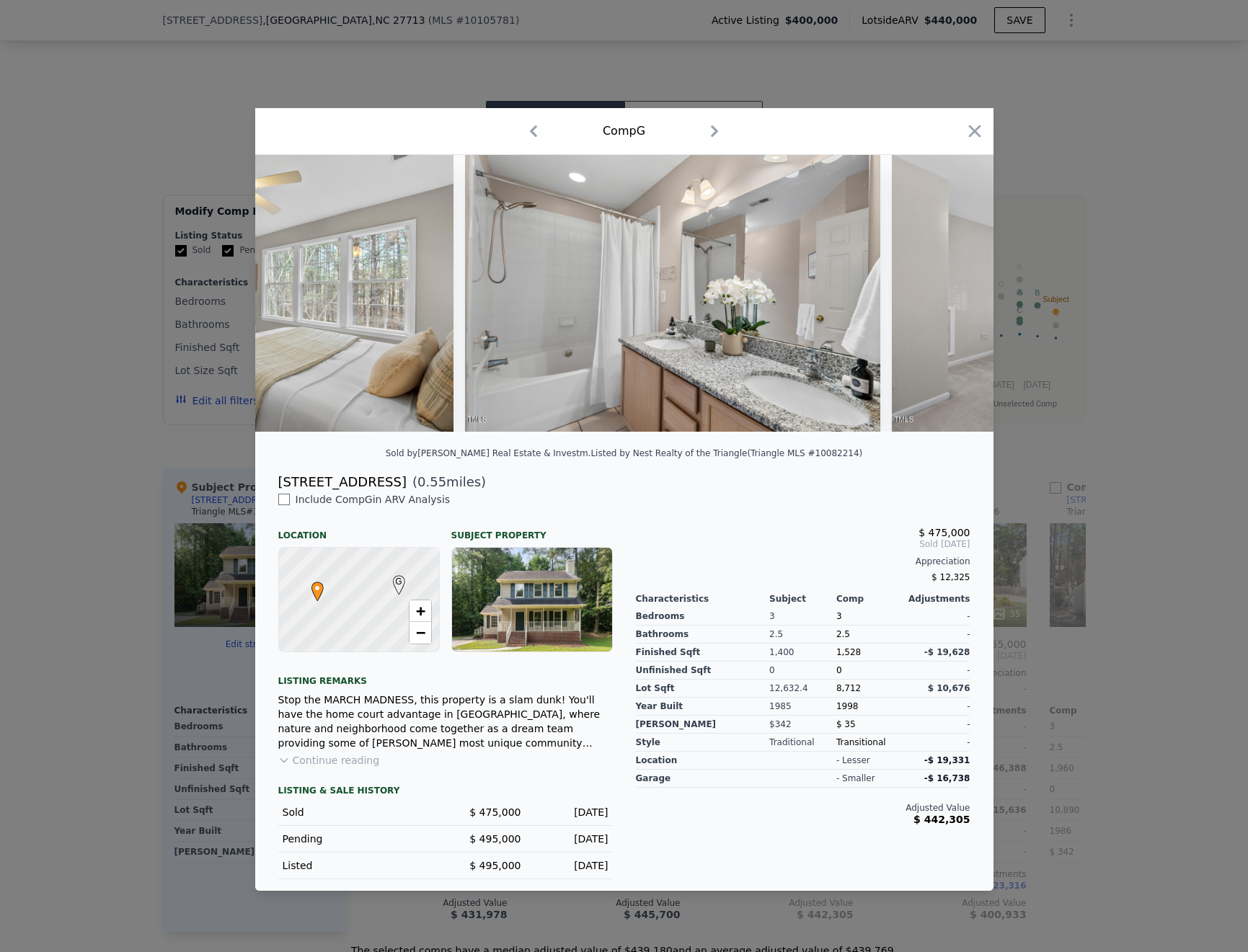
scroll to position [0, 5831]
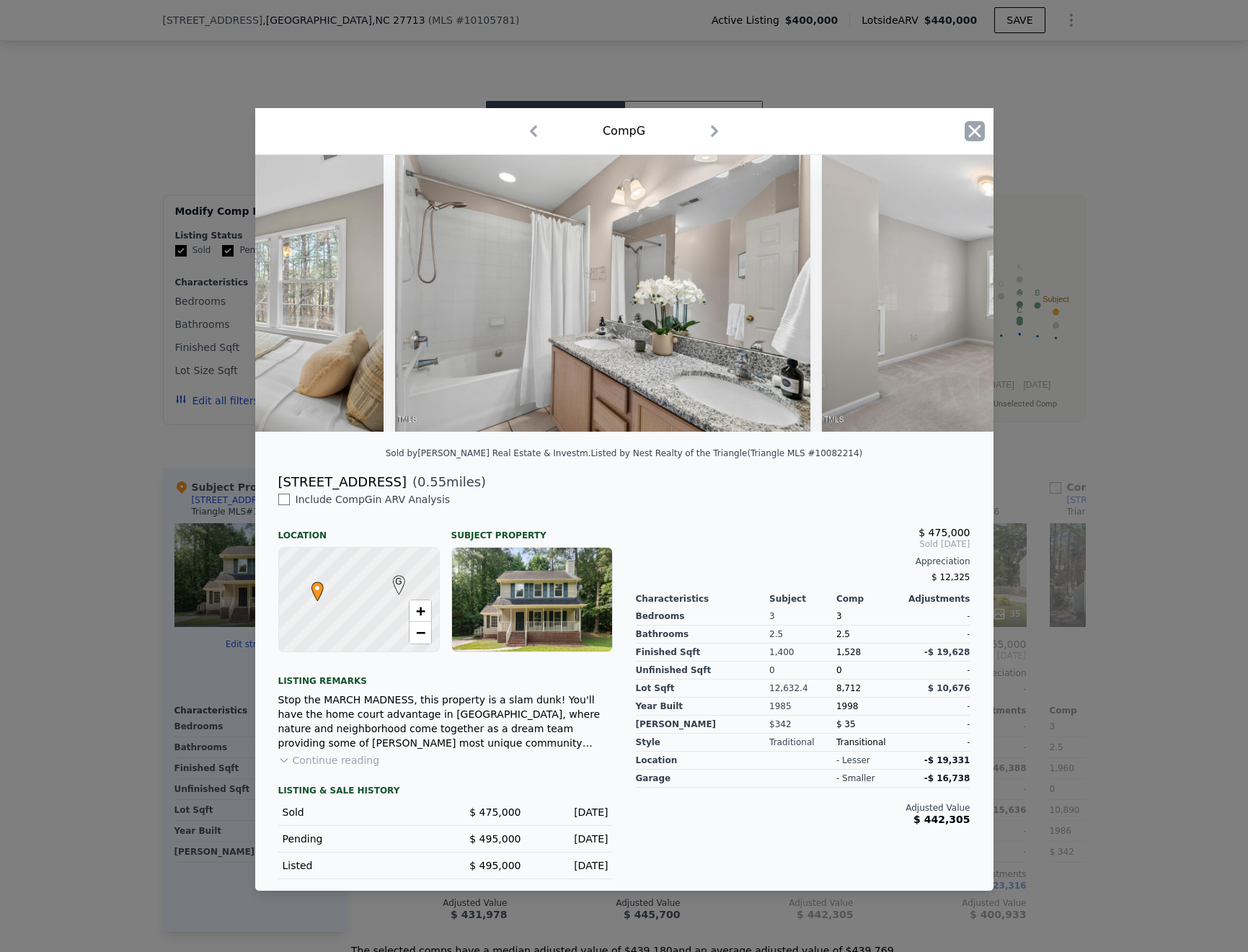
click at [969, 125] on icon "button" at bounding box center [975, 131] width 12 height 12
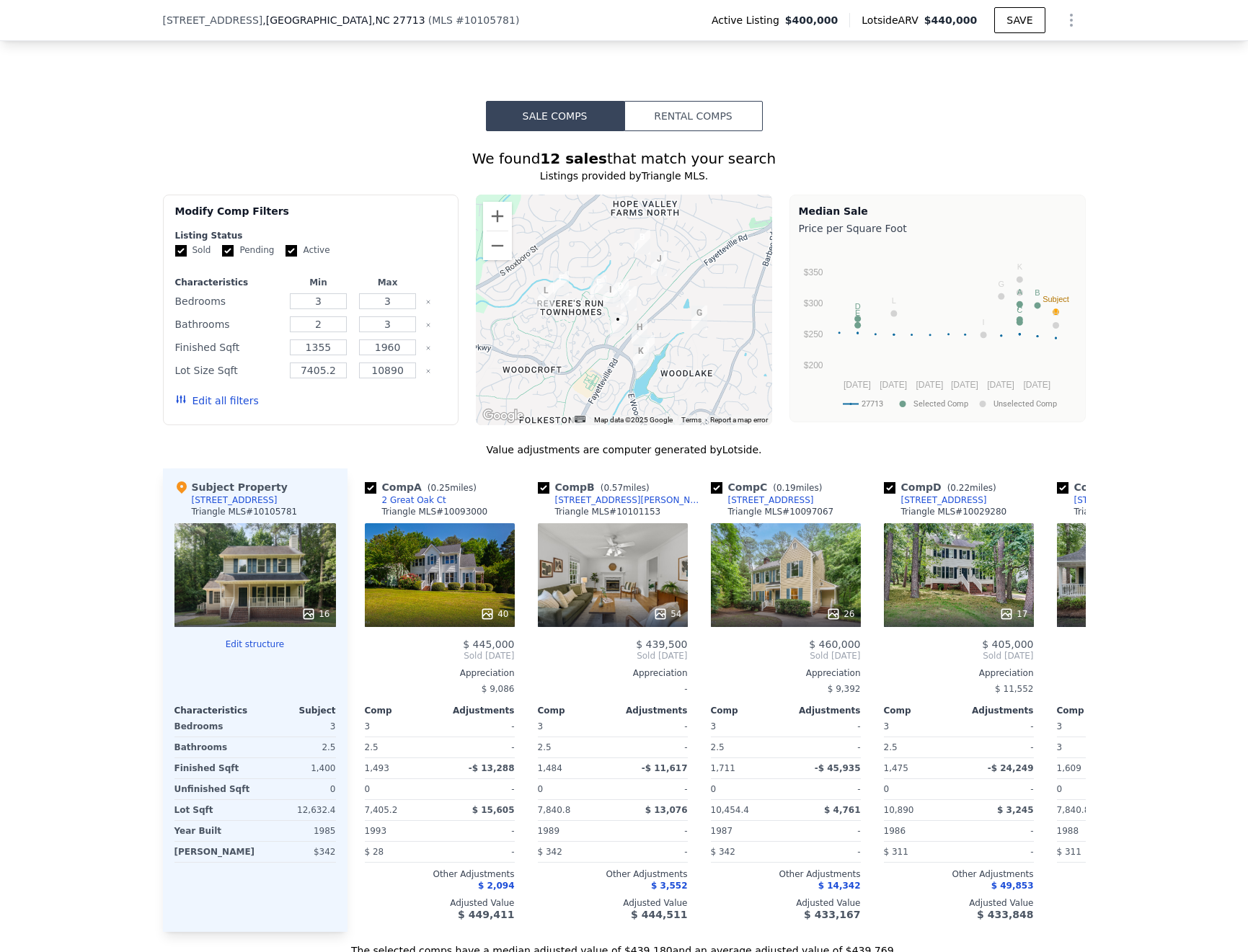
scroll to position [0, 47]
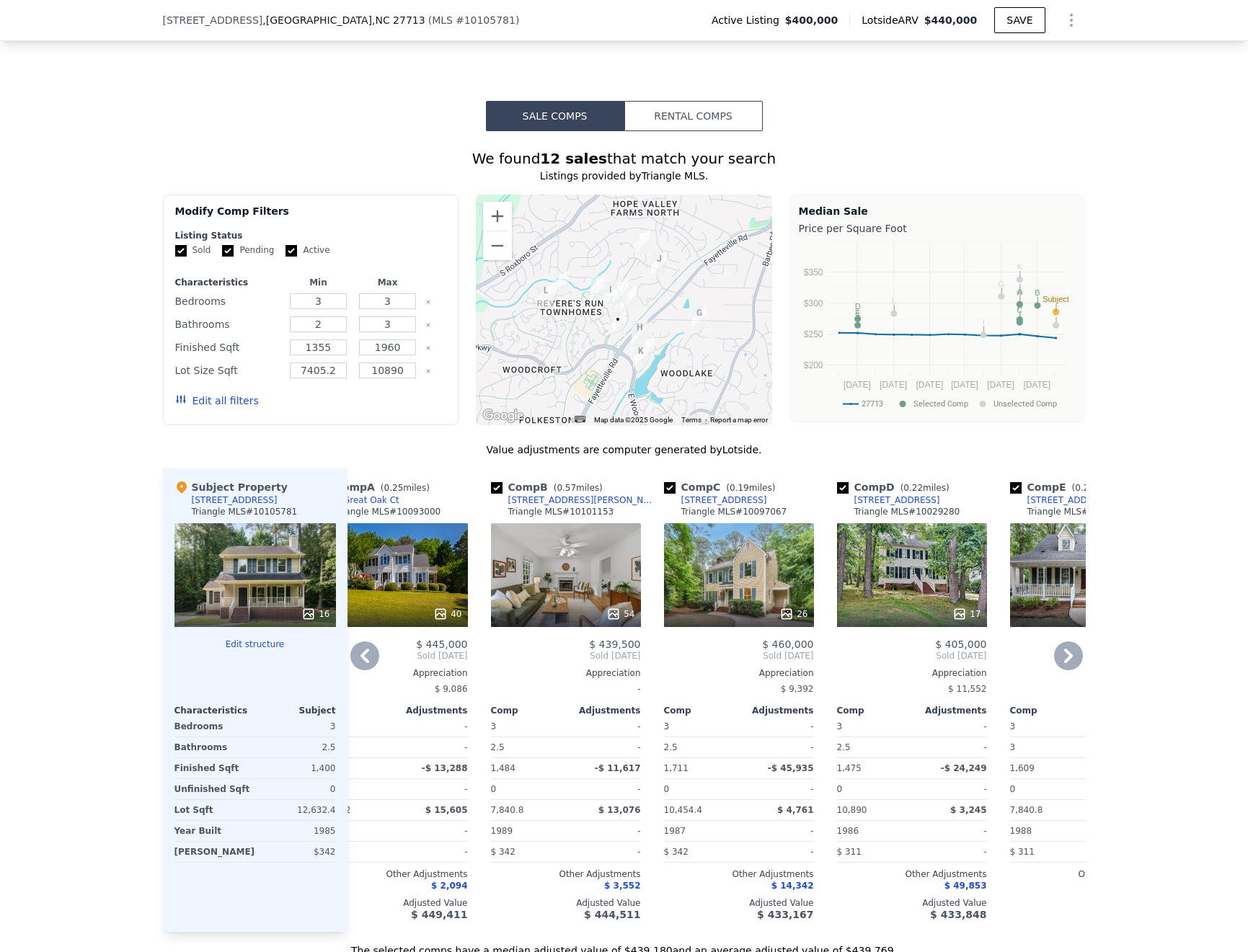
click at [882, 601] on div at bounding box center [912, 614] width 150 height 26
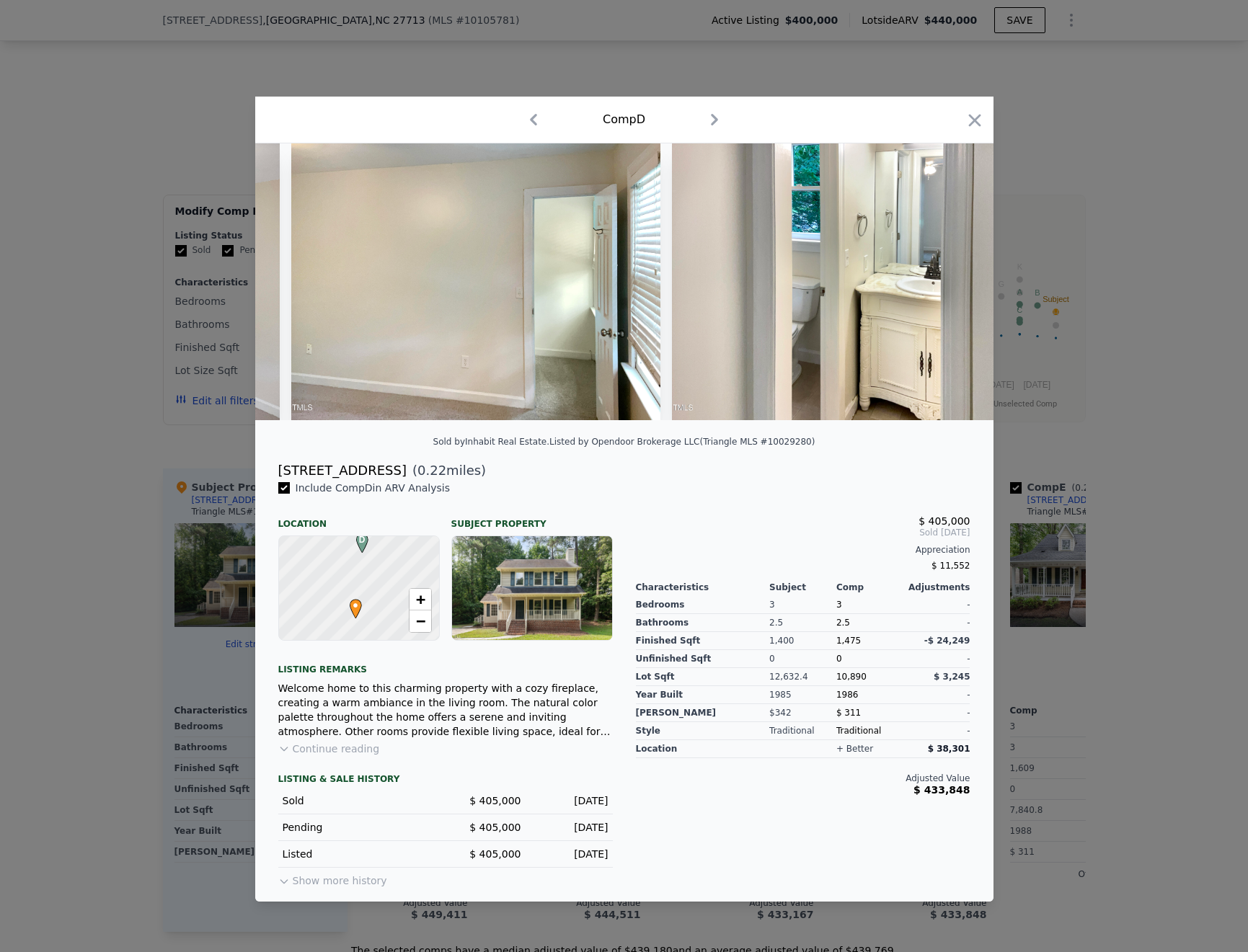
scroll to position [0, 5706]
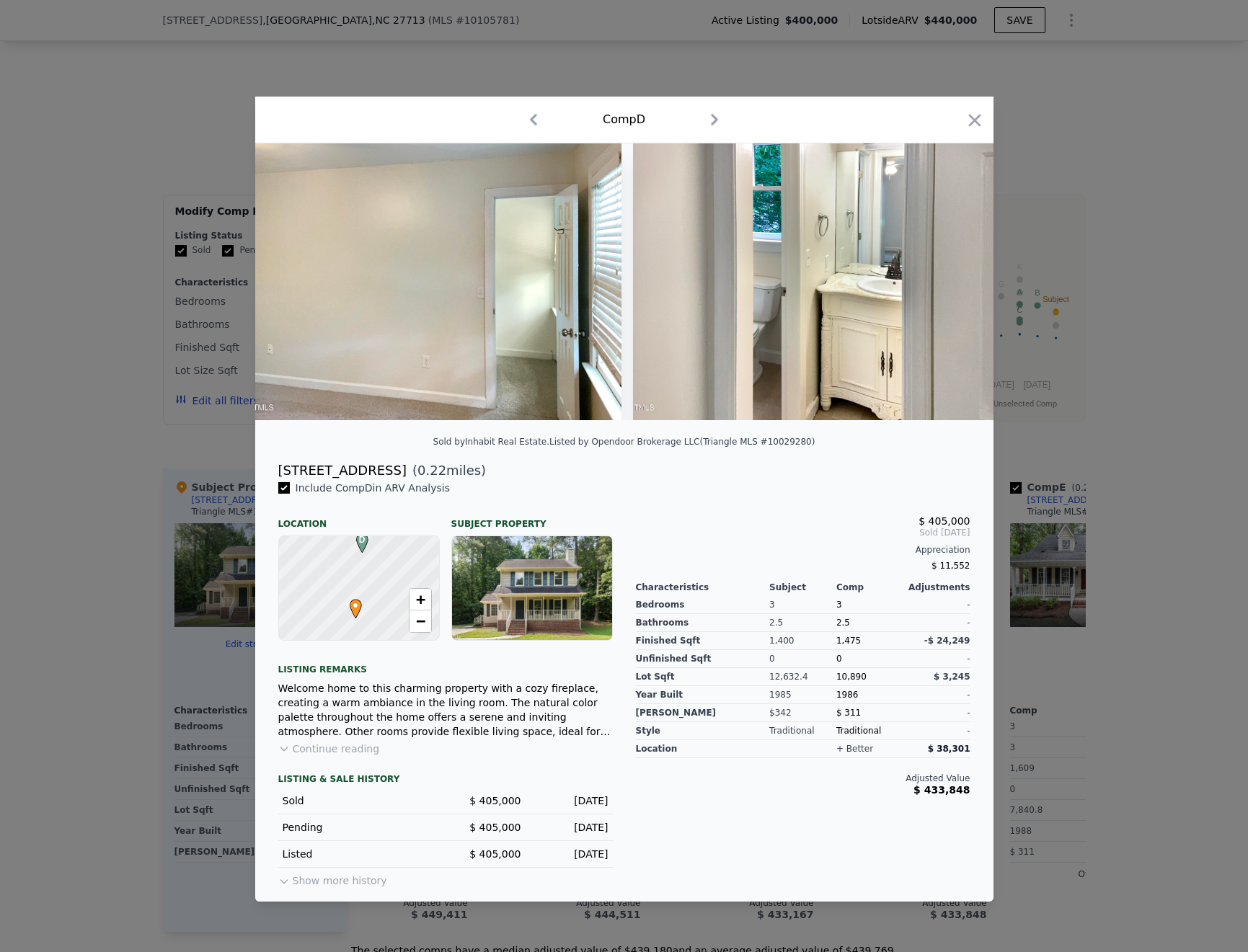
click at [217, 21] on div at bounding box center [624, 476] width 1248 height 952
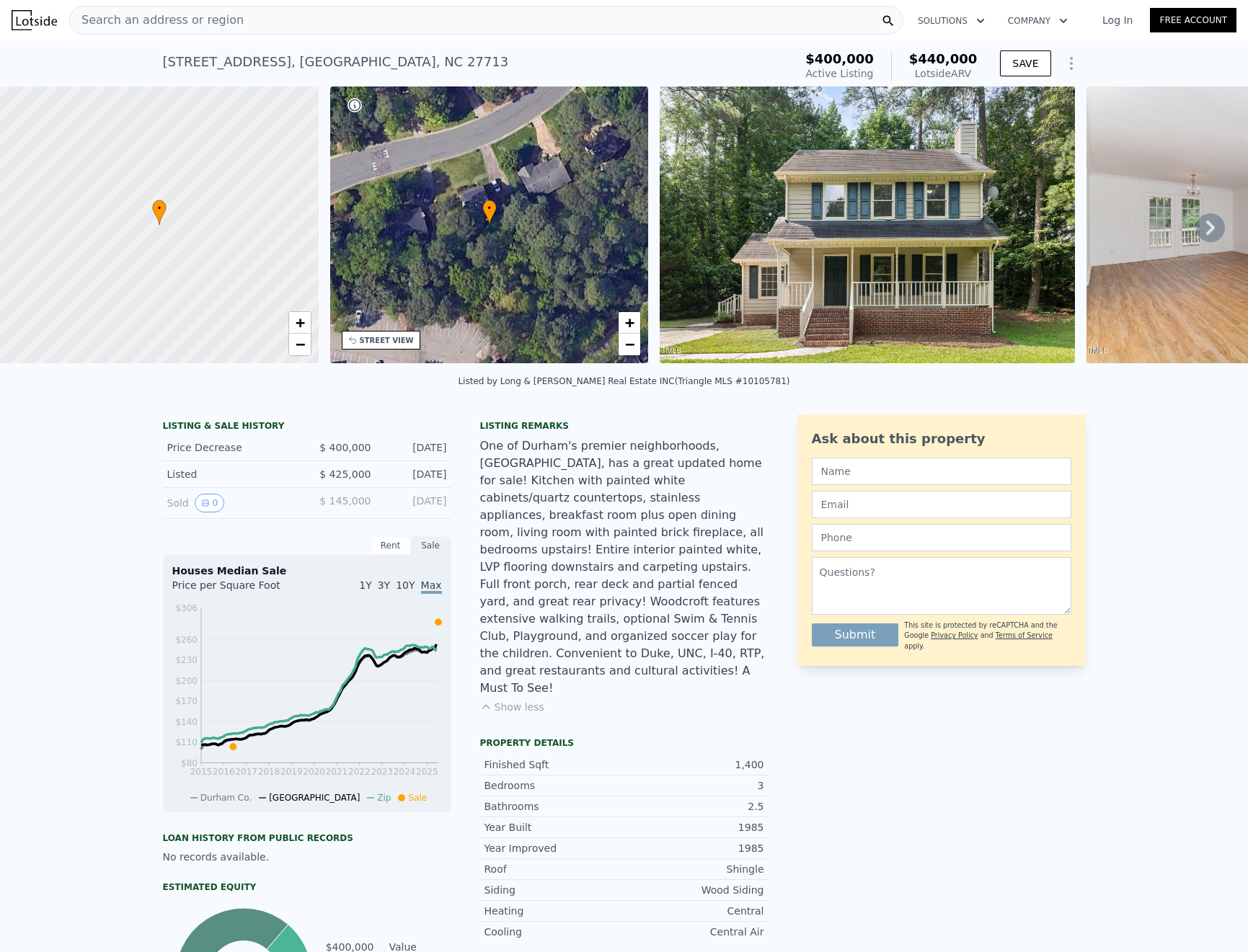
click at [278, 22] on div "Search an address or region" at bounding box center [486, 20] width 834 height 29
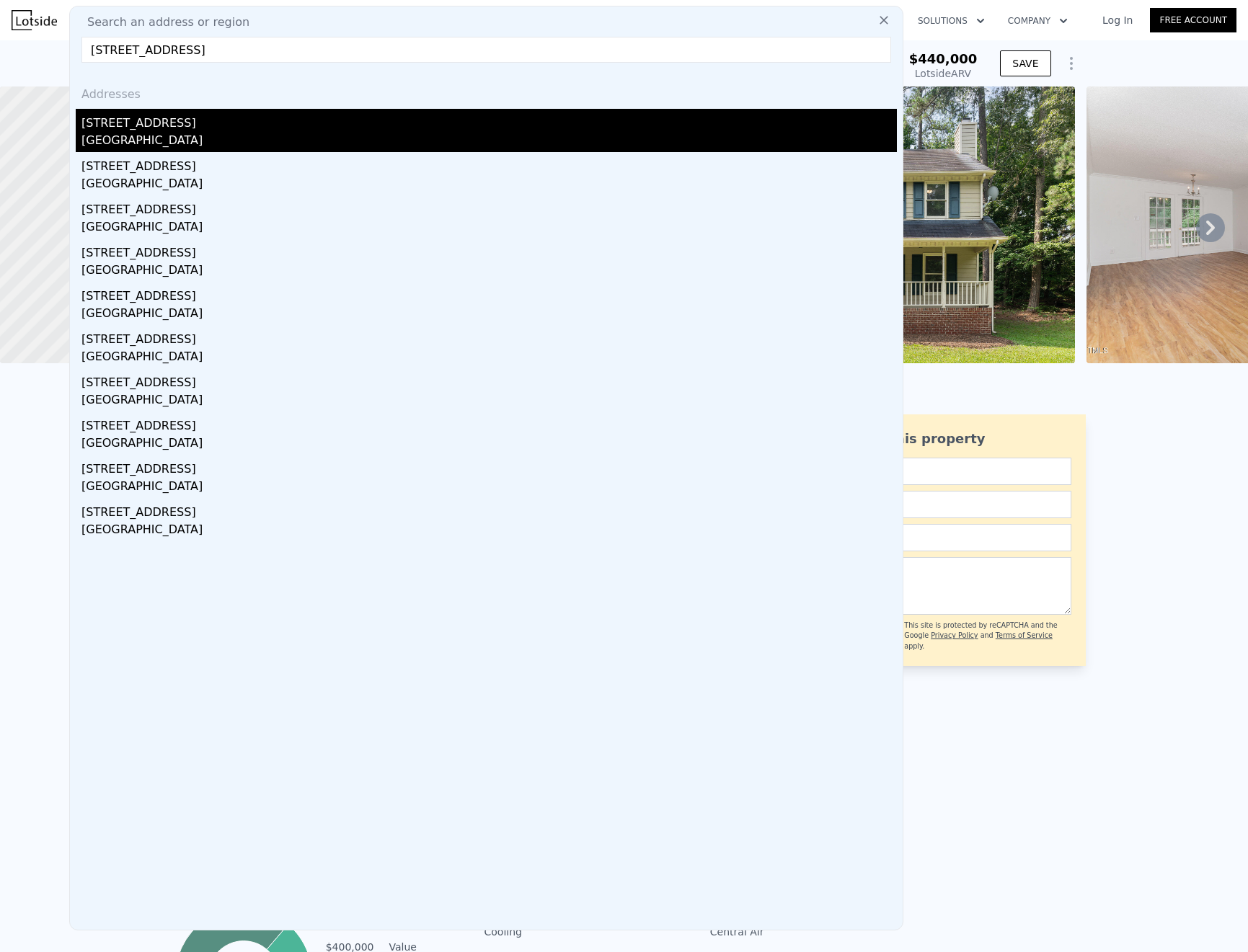
type input "[STREET_ADDRESS]"
click at [155, 125] on div "[STREET_ADDRESS]" at bounding box center [489, 120] width 816 height 23
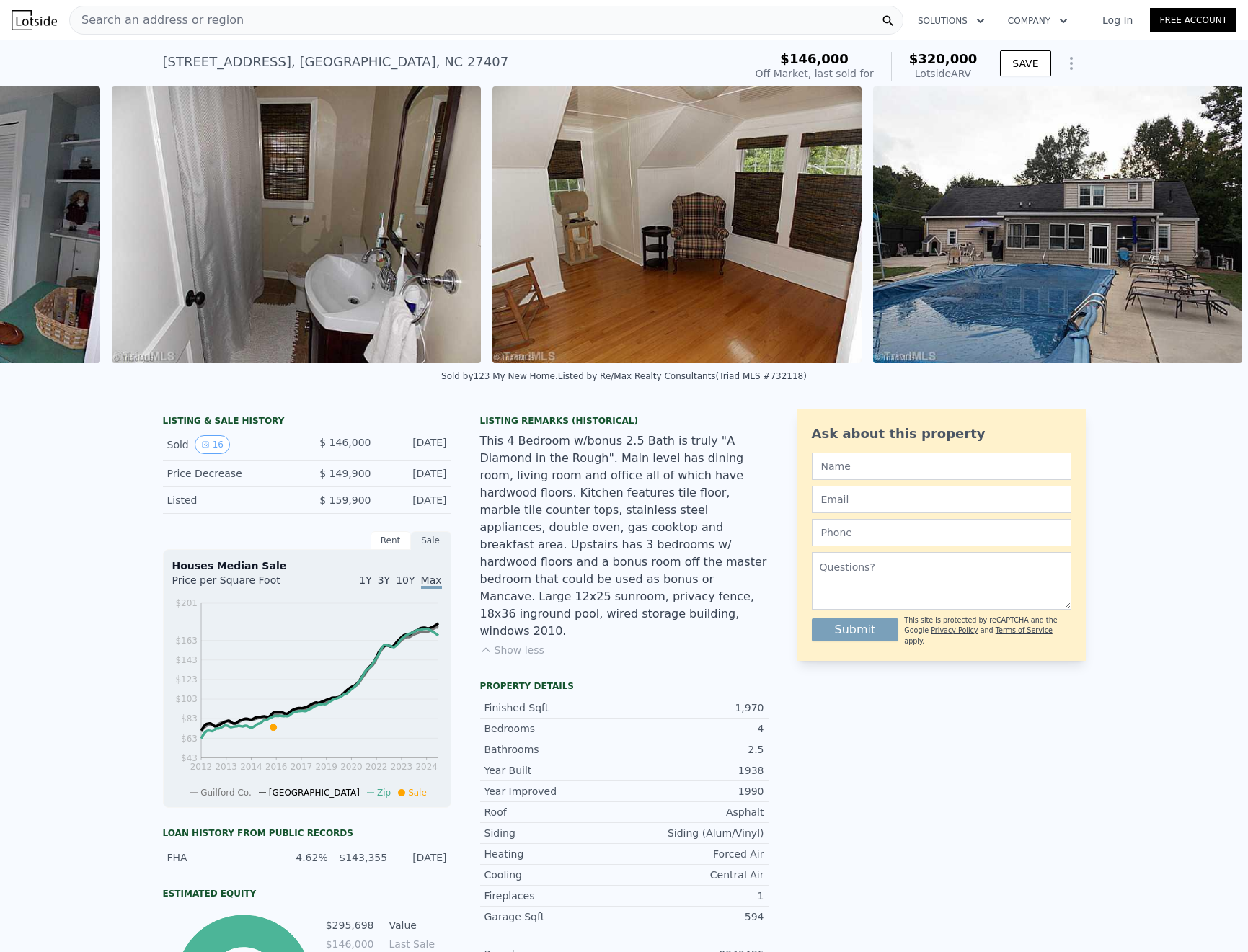
scroll to position [0, 5514]
click at [993, 787] on div "Ask about this property Submit This site is protected by reCAPTCHA and the Goog…" at bounding box center [942, 908] width 288 height 997
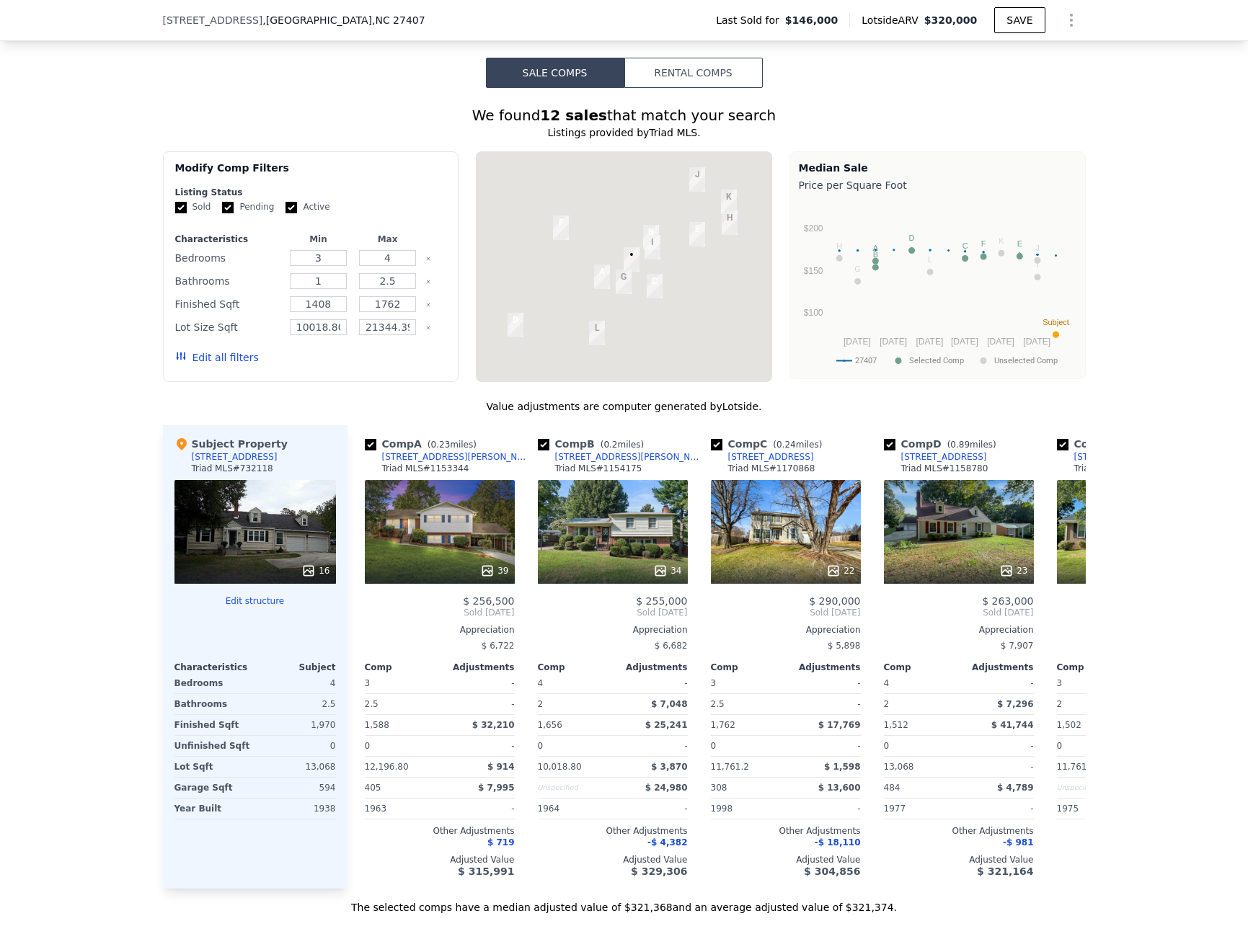
scroll to position [1509, 0]
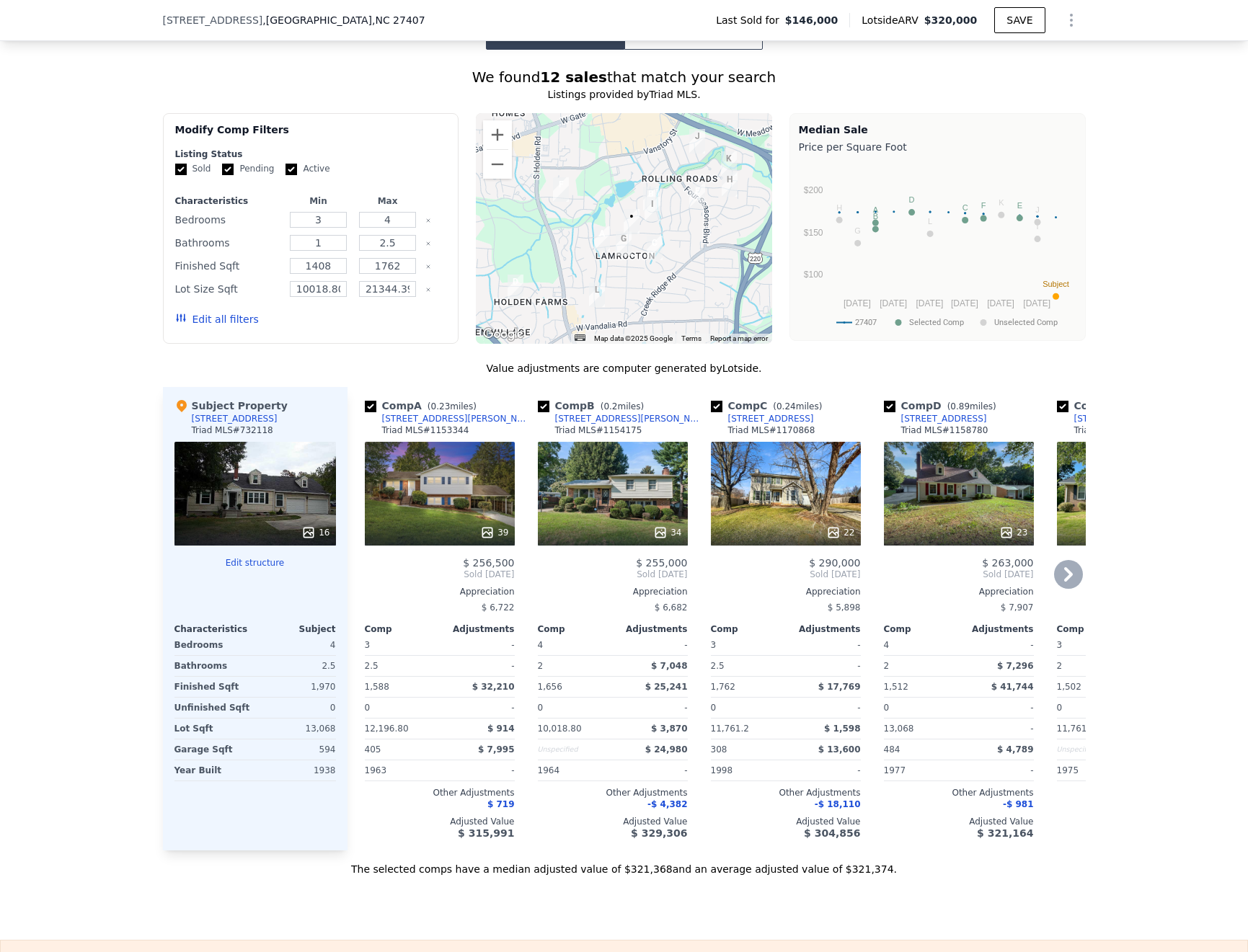
click at [429, 457] on div "39" at bounding box center [440, 494] width 150 height 104
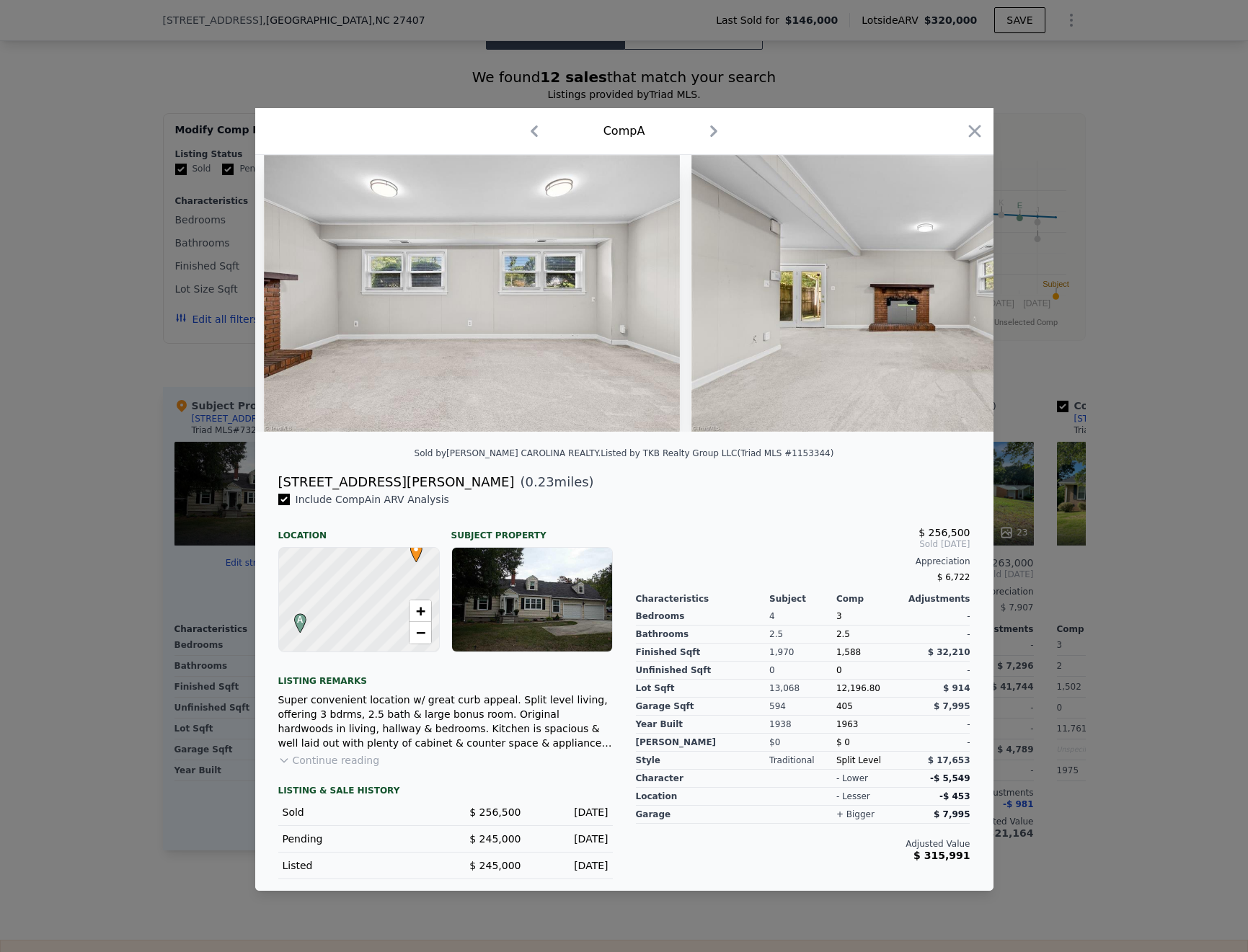
scroll to position [0, 8620]
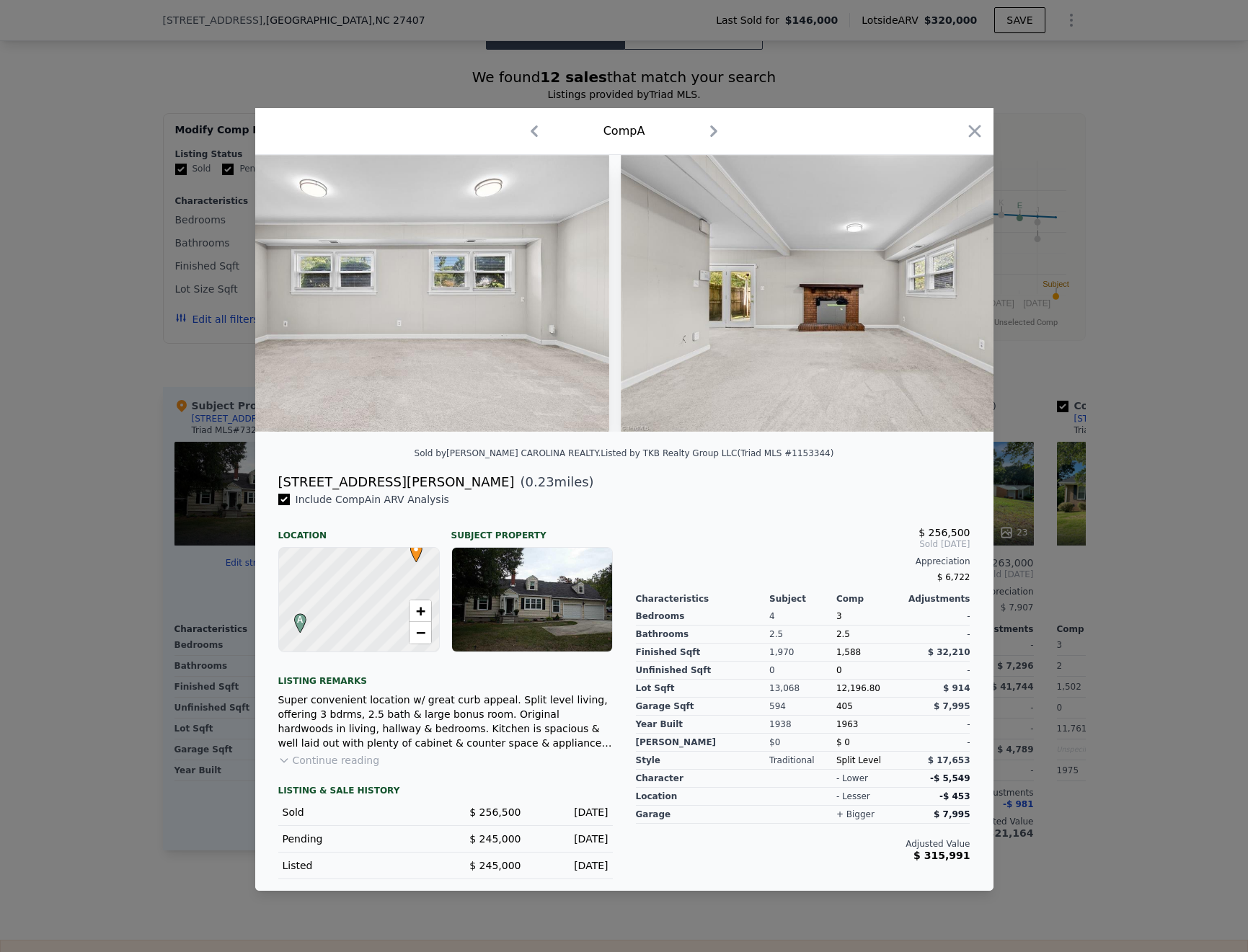
click at [1117, 606] on div at bounding box center [624, 476] width 1248 height 952
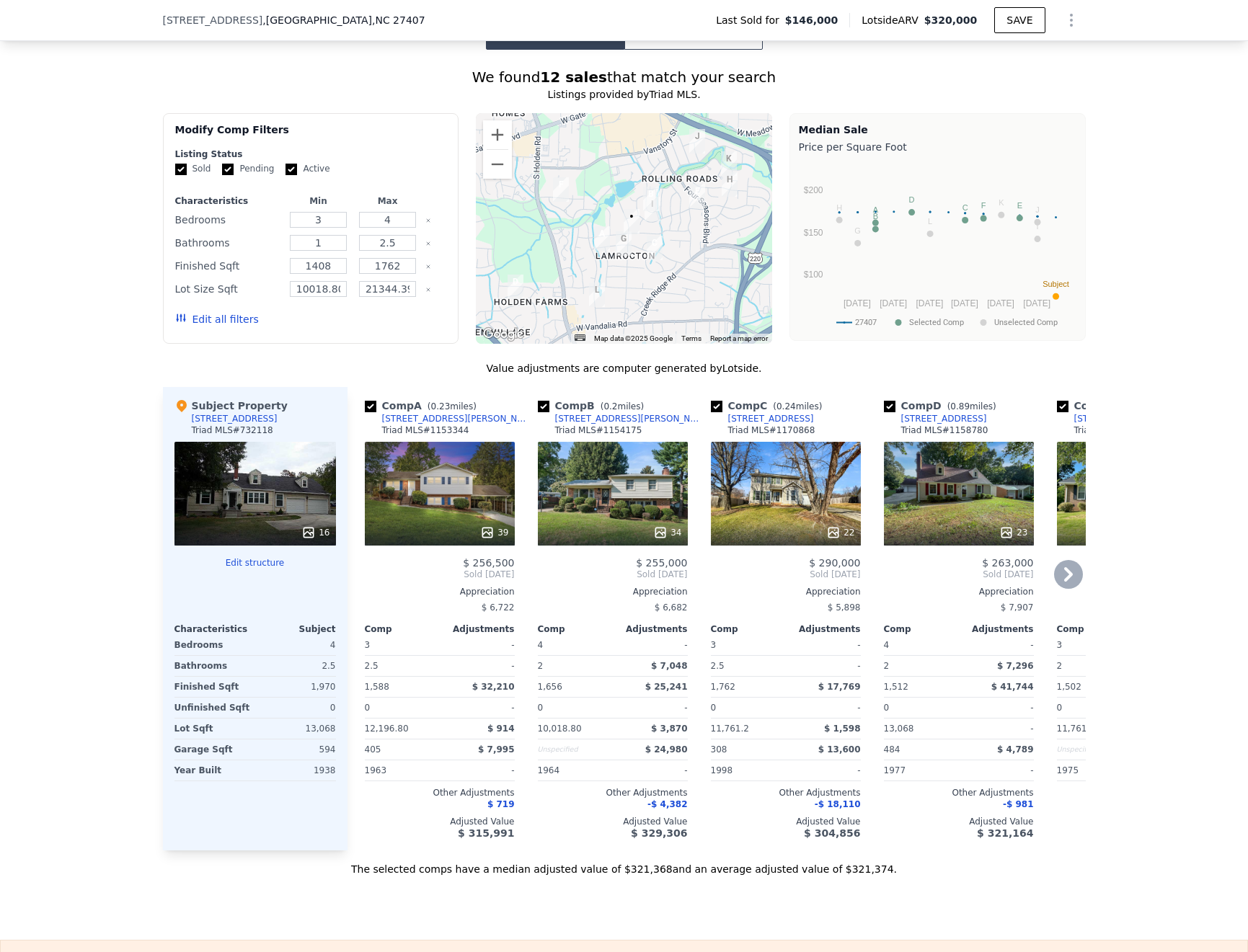
click at [605, 447] on div "34" at bounding box center [613, 494] width 150 height 104
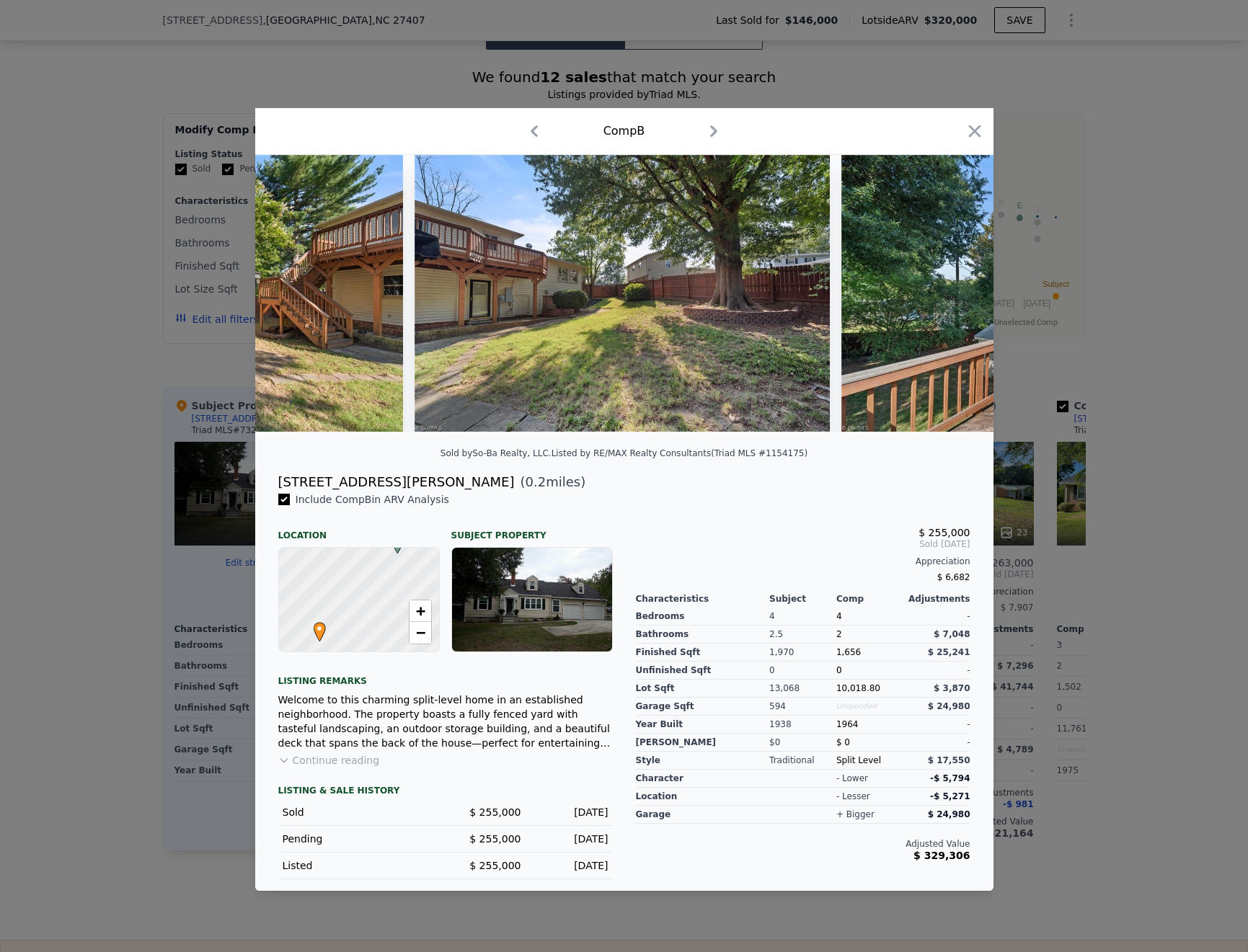
scroll to position [0, 13757]
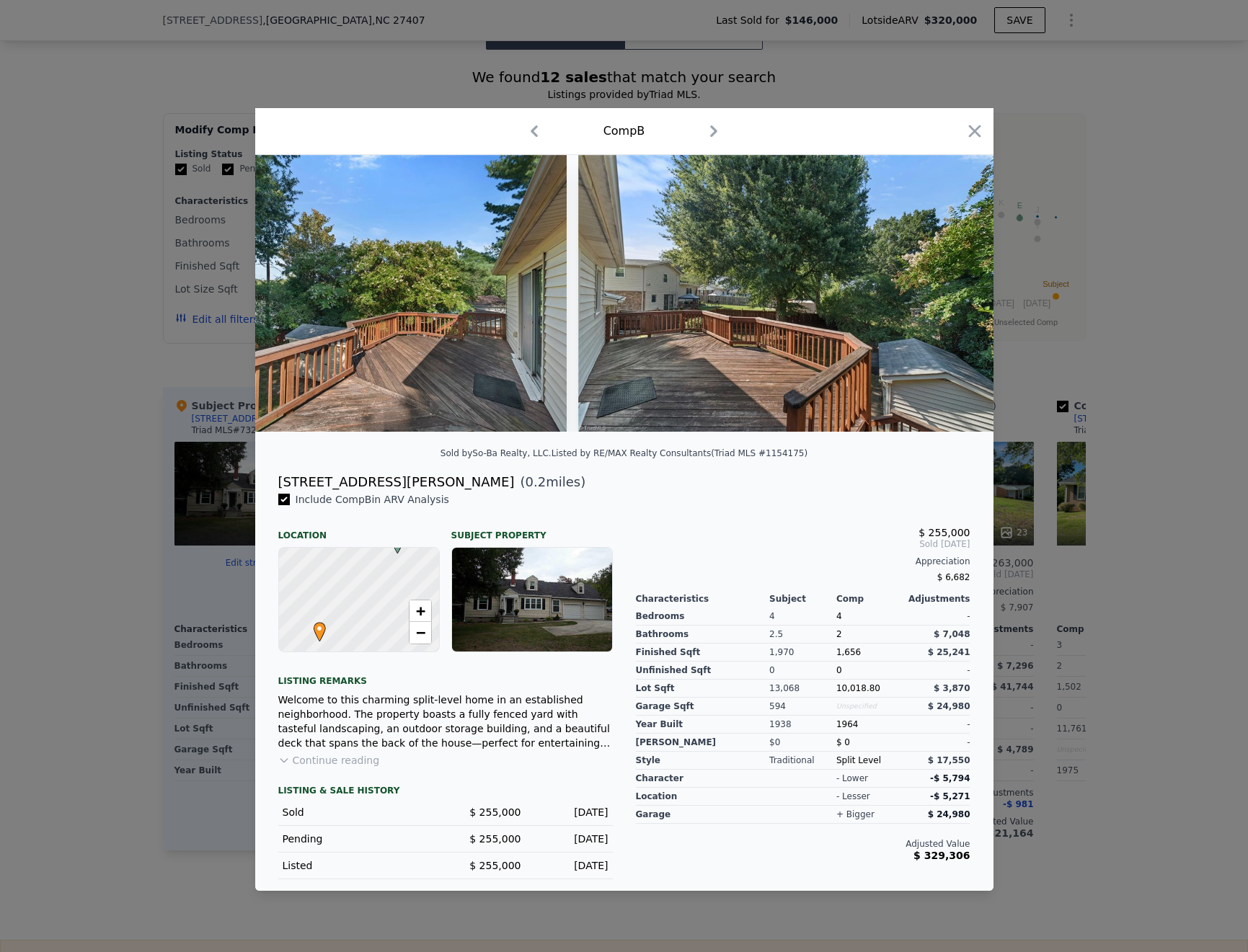
click at [1127, 651] on div at bounding box center [624, 476] width 1248 height 952
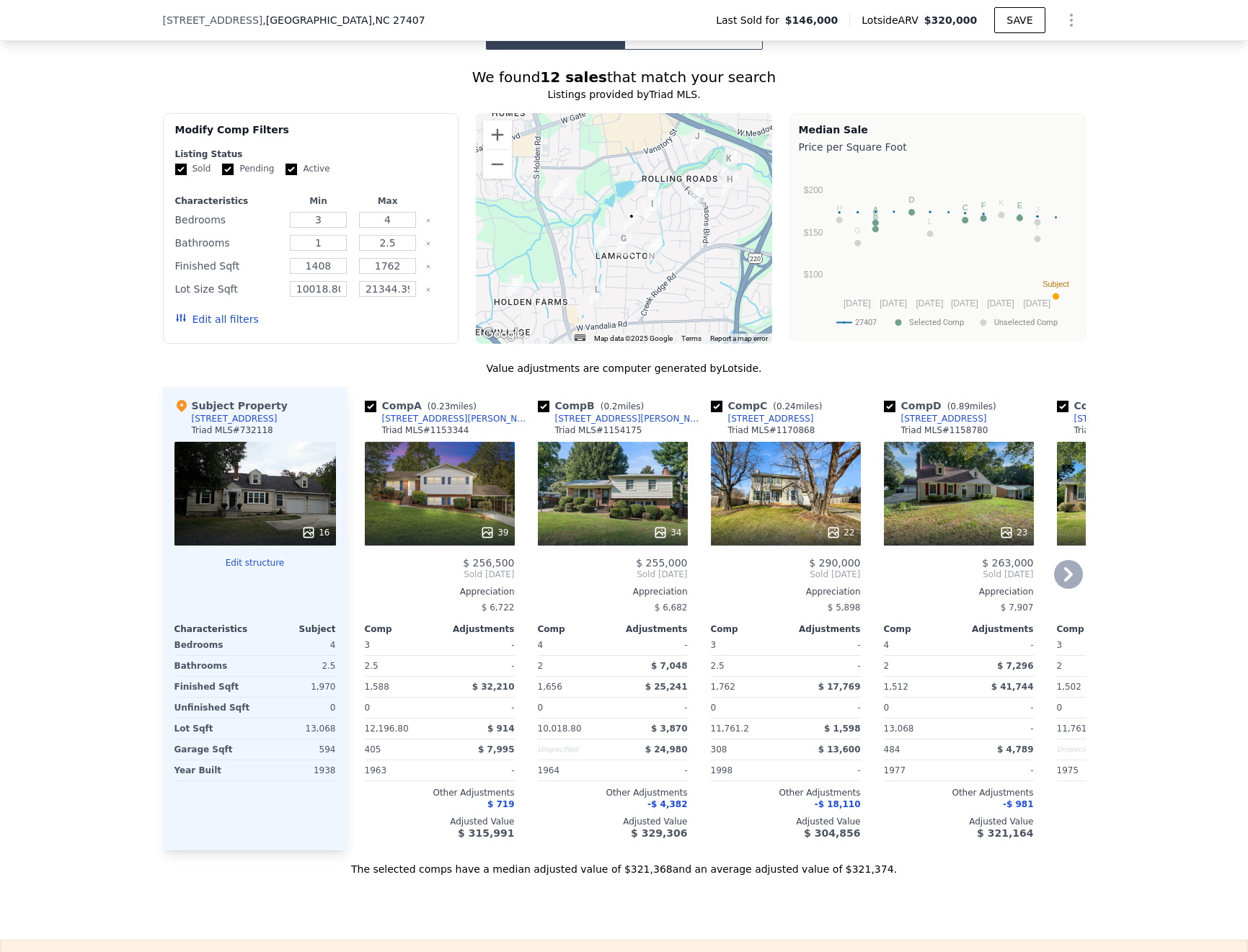
click at [797, 442] on div "22" at bounding box center [786, 494] width 150 height 104
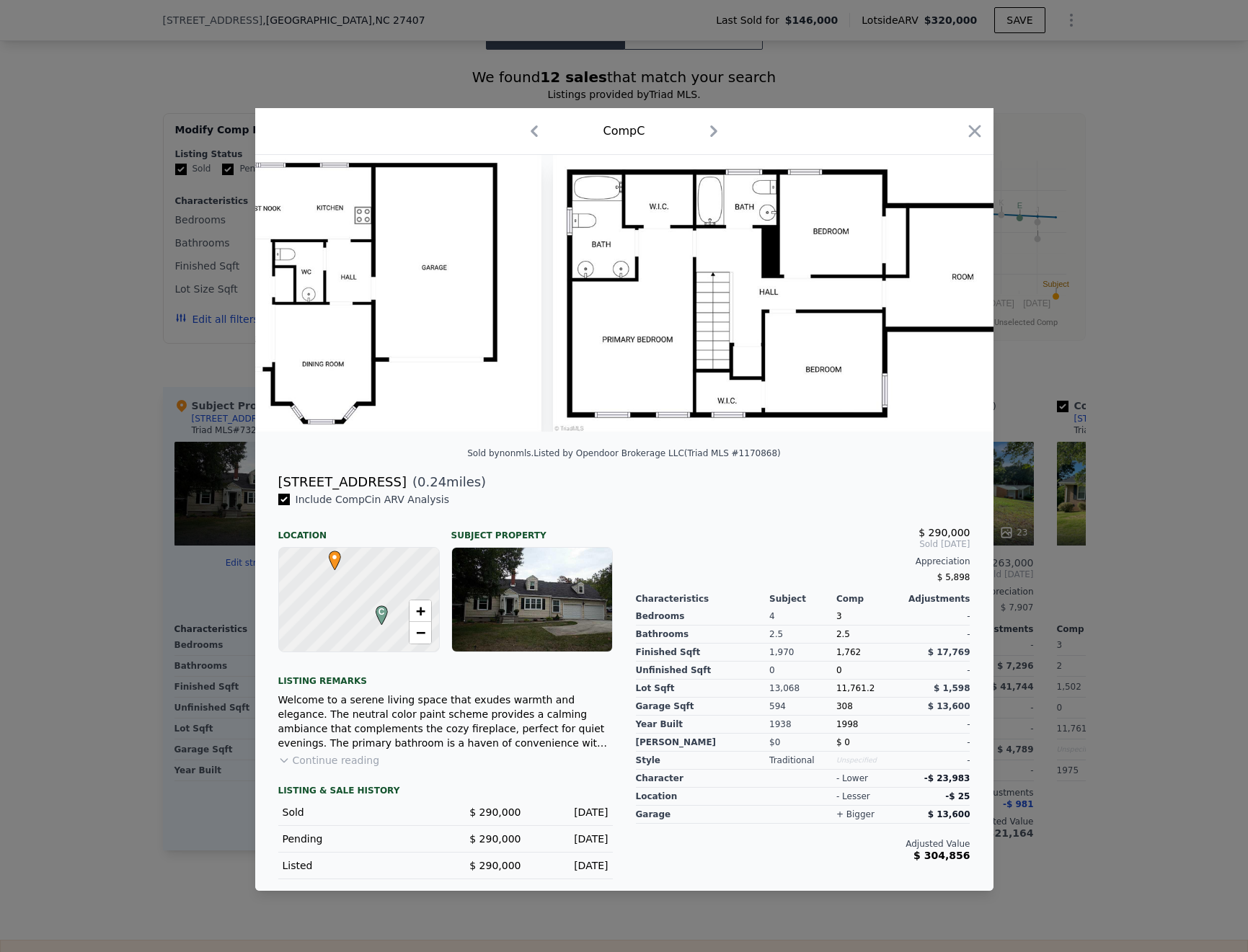
scroll to position [0, 7874]
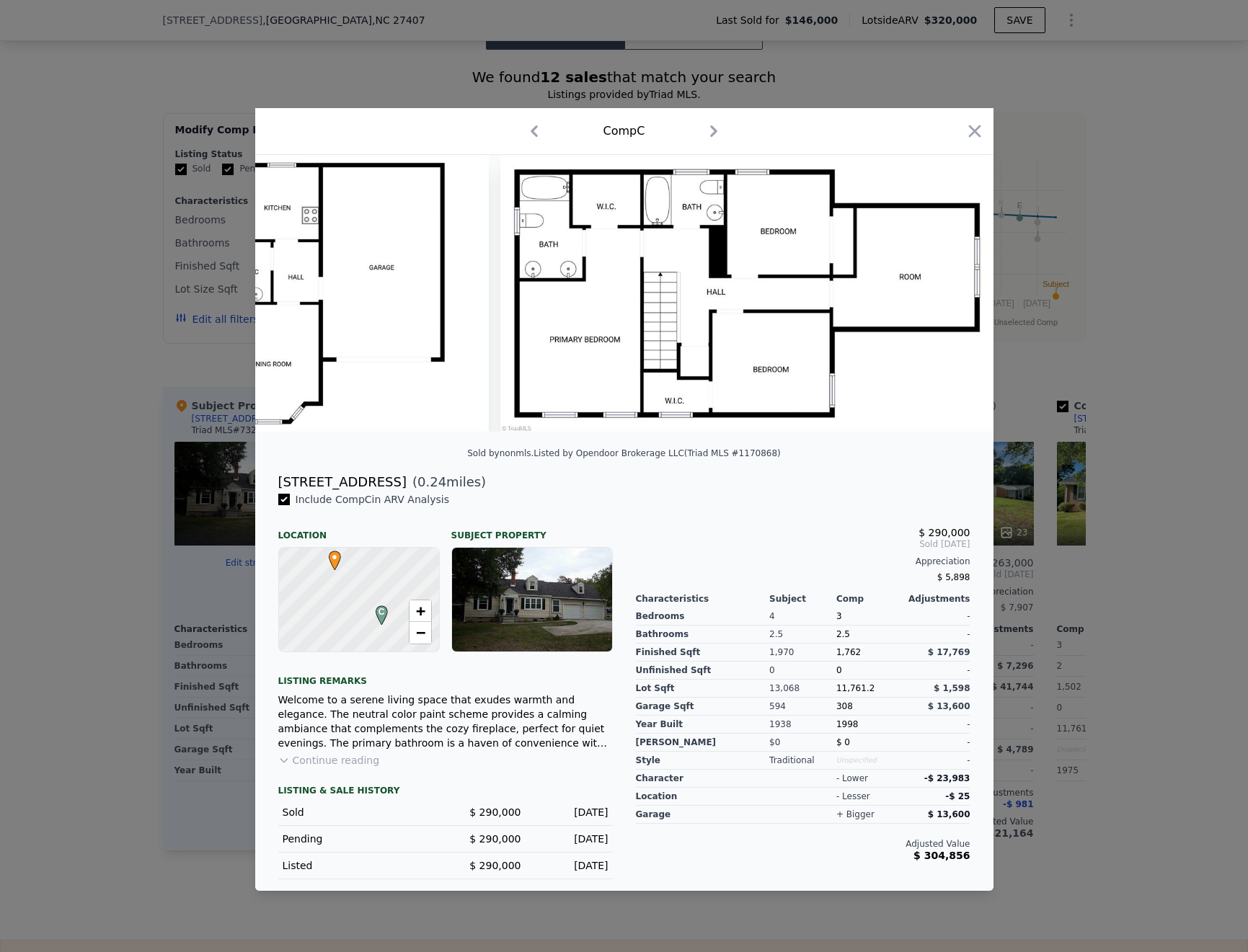
click at [1105, 651] on div at bounding box center [624, 476] width 1248 height 952
